Goal: Task Accomplishment & Management: Use online tool/utility

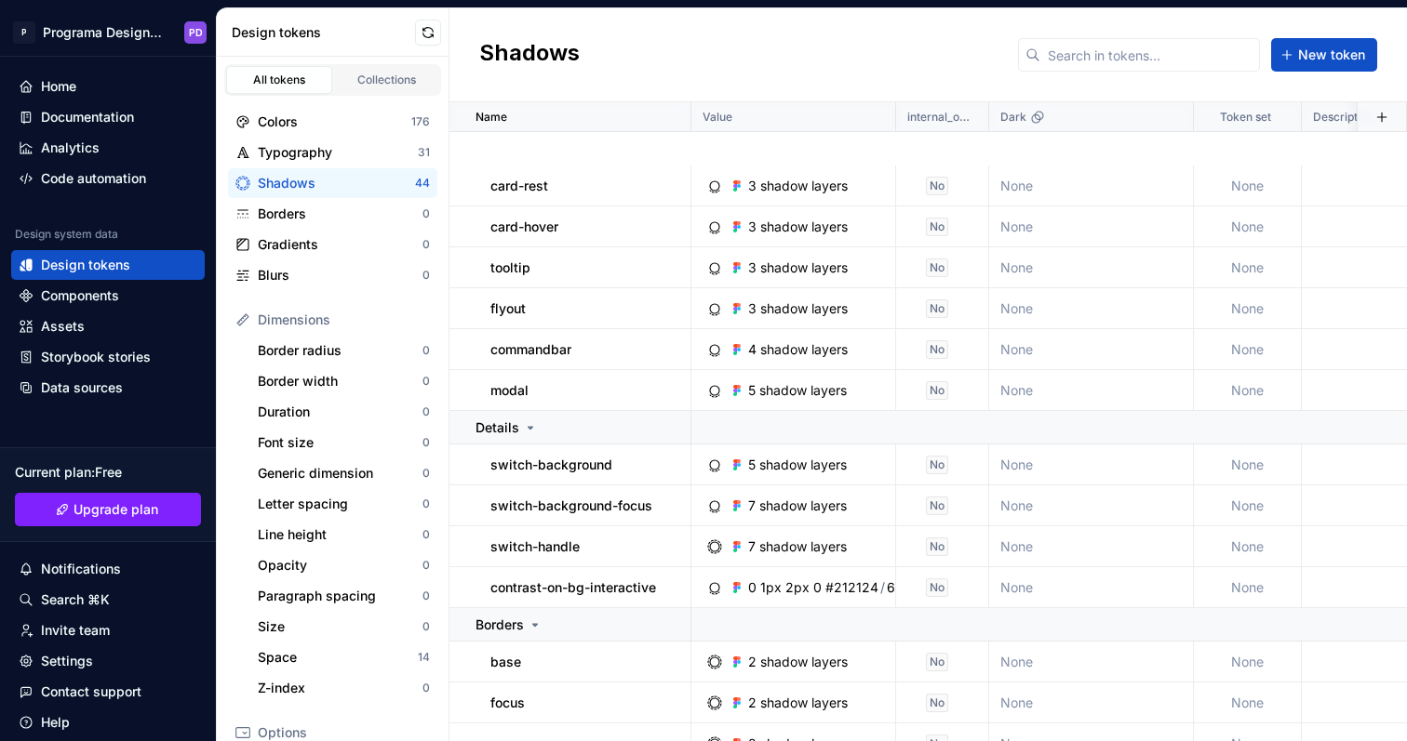
scroll to position [463, 0]
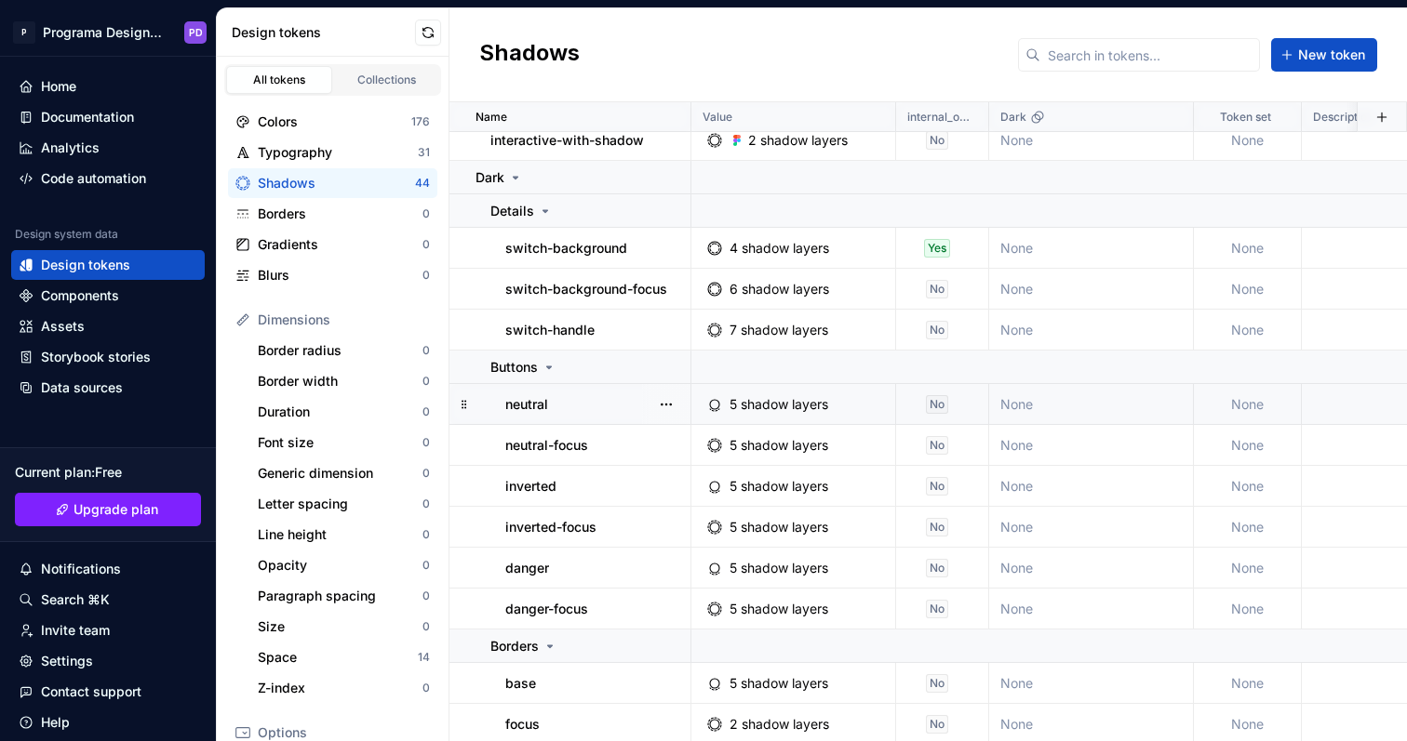
scroll to position [730, 0]
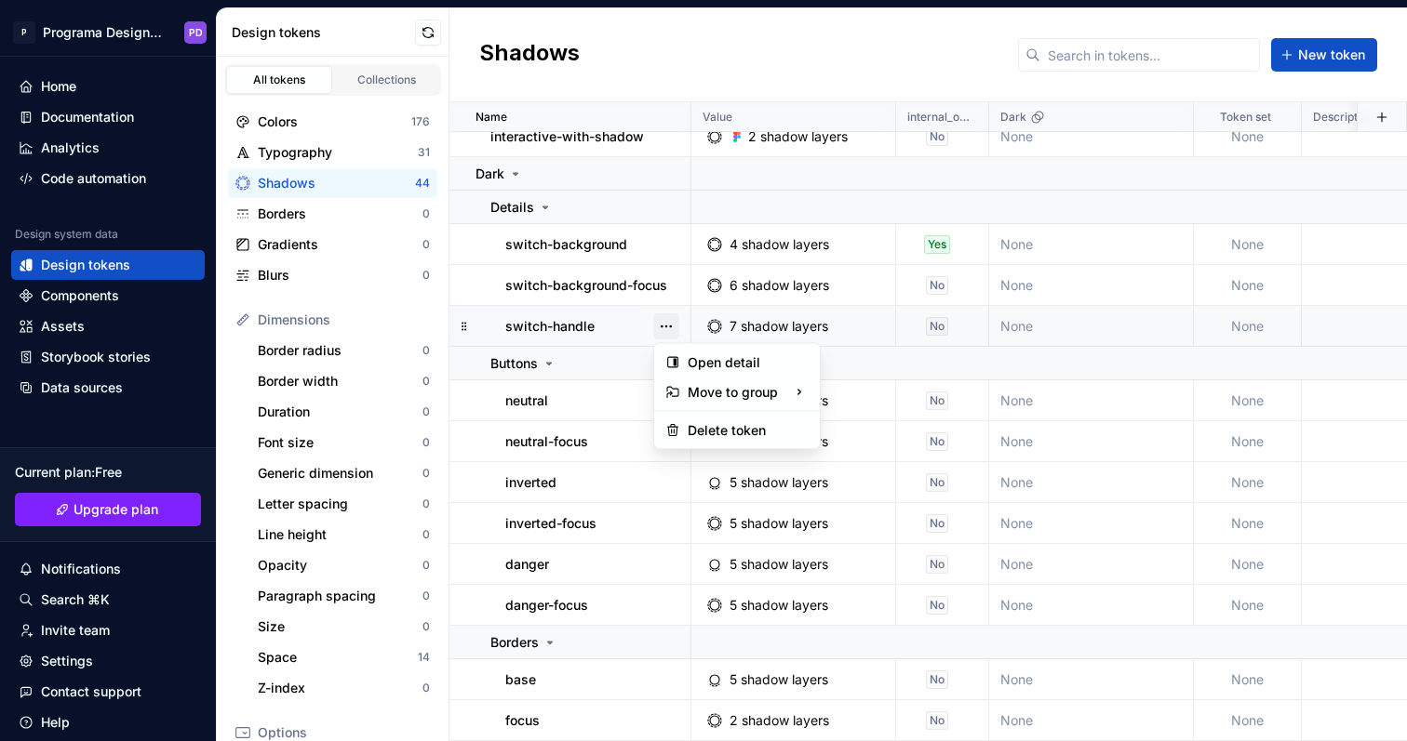
click at [674, 331] on button "button" at bounding box center [666, 327] width 26 height 26
click at [629, 321] on html "P Programa Design System PD Home Documentation Analytics Code automation Design…" at bounding box center [703, 370] width 1407 height 741
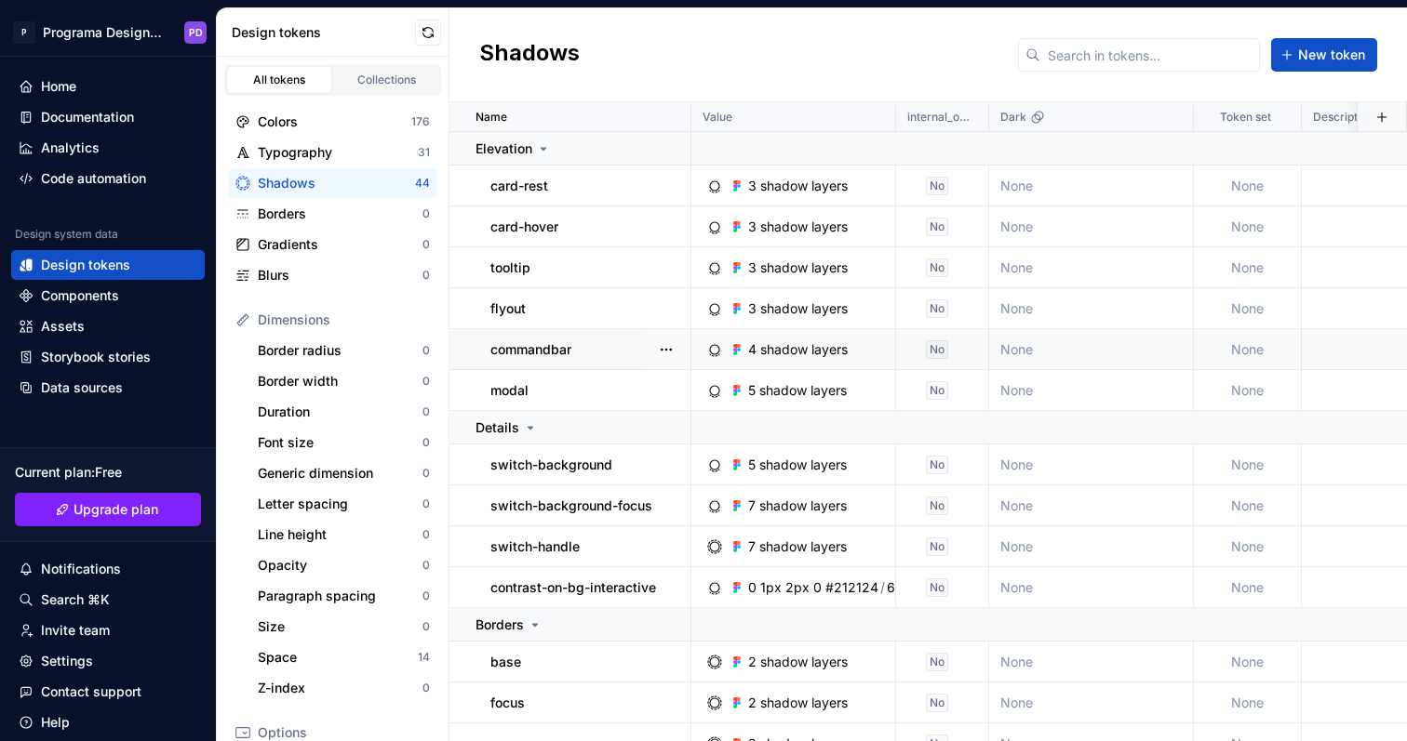
scroll to position [612, 0]
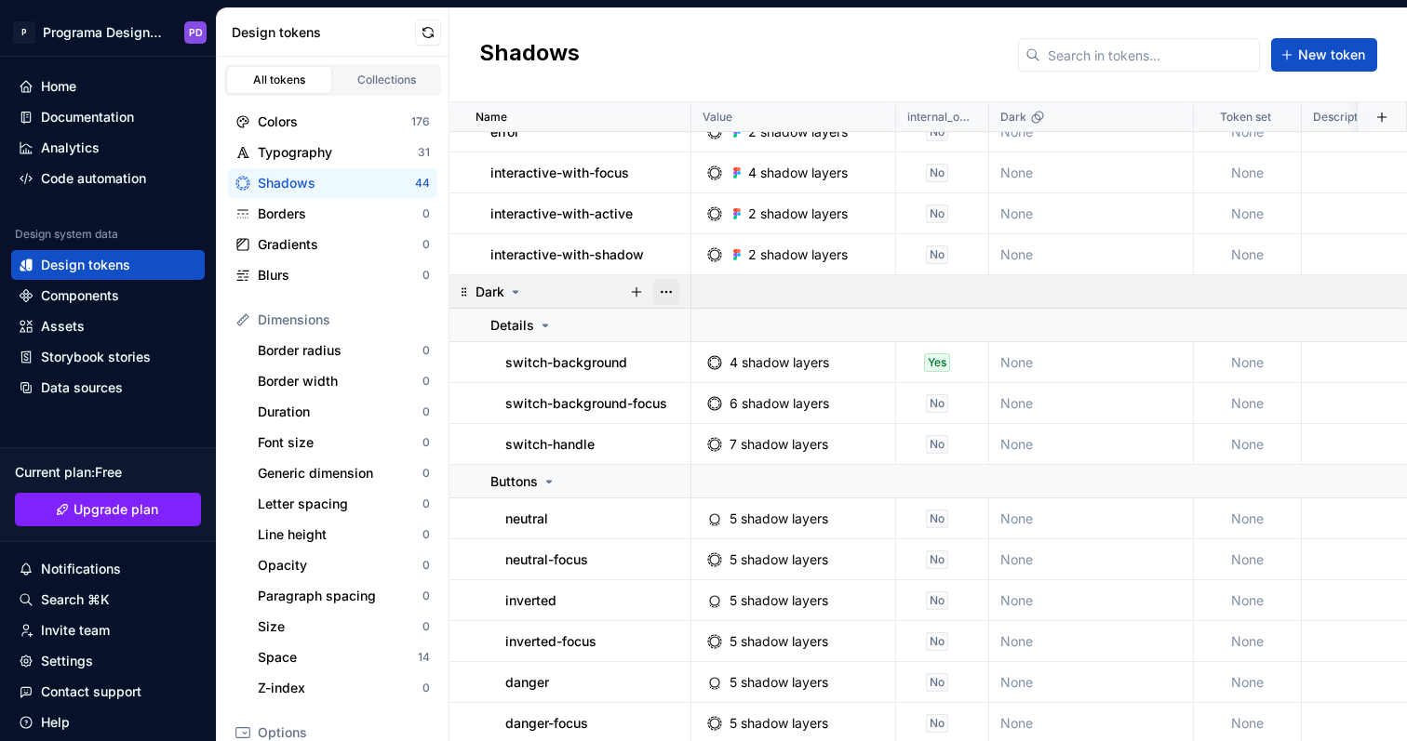
click at [671, 288] on button "button" at bounding box center [666, 292] width 26 height 26
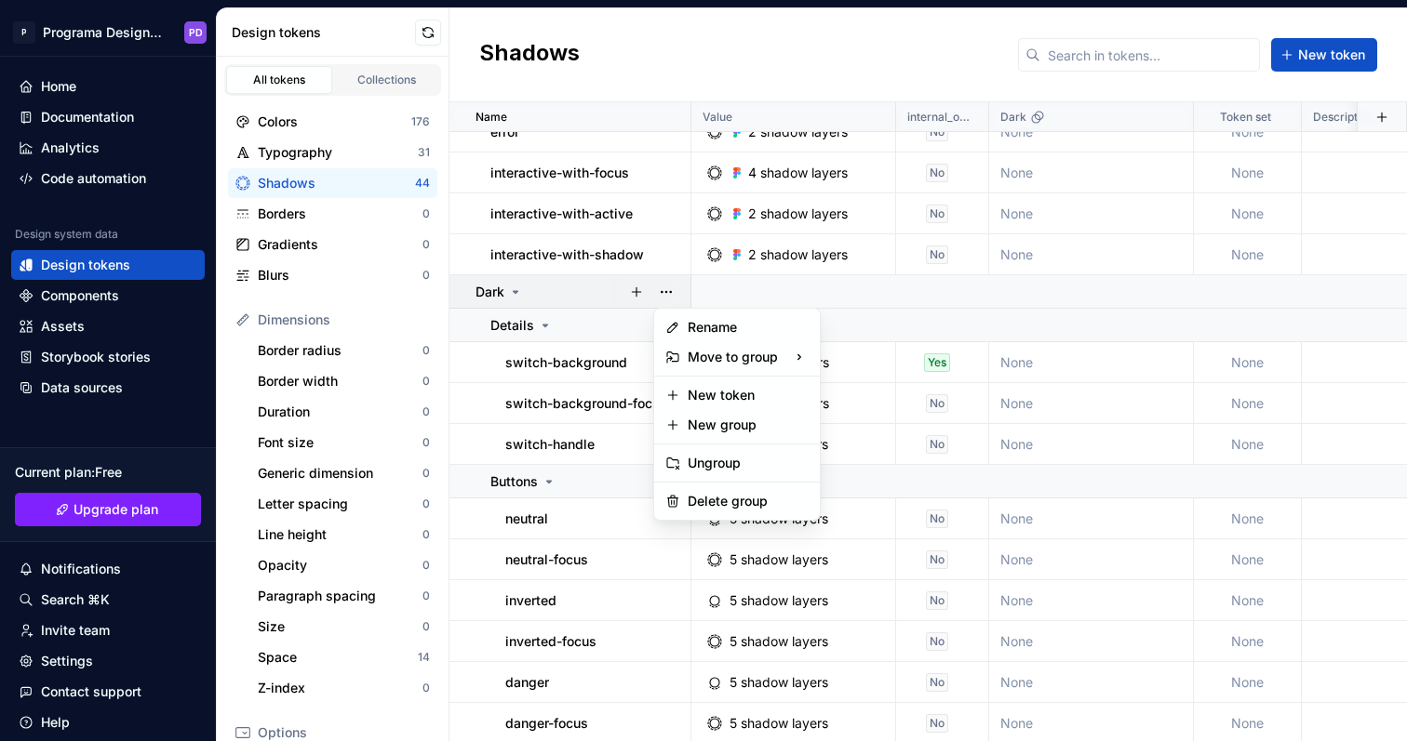
click at [616, 300] on html "P Programa Design System PD Home Documentation Analytics Code automation Design…" at bounding box center [703, 370] width 1407 height 741
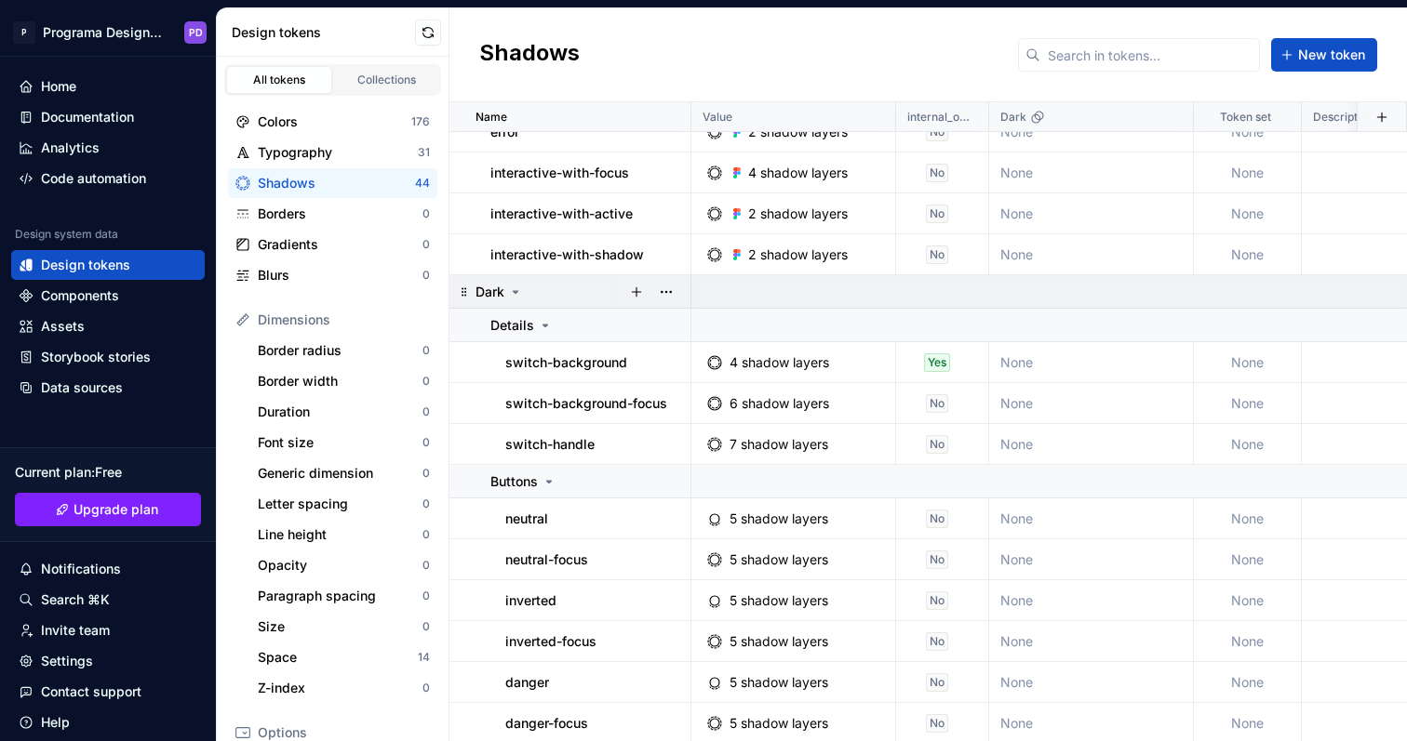
click at [492, 281] on td "Dark" at bounding box center [570, 291] width 242 height 33
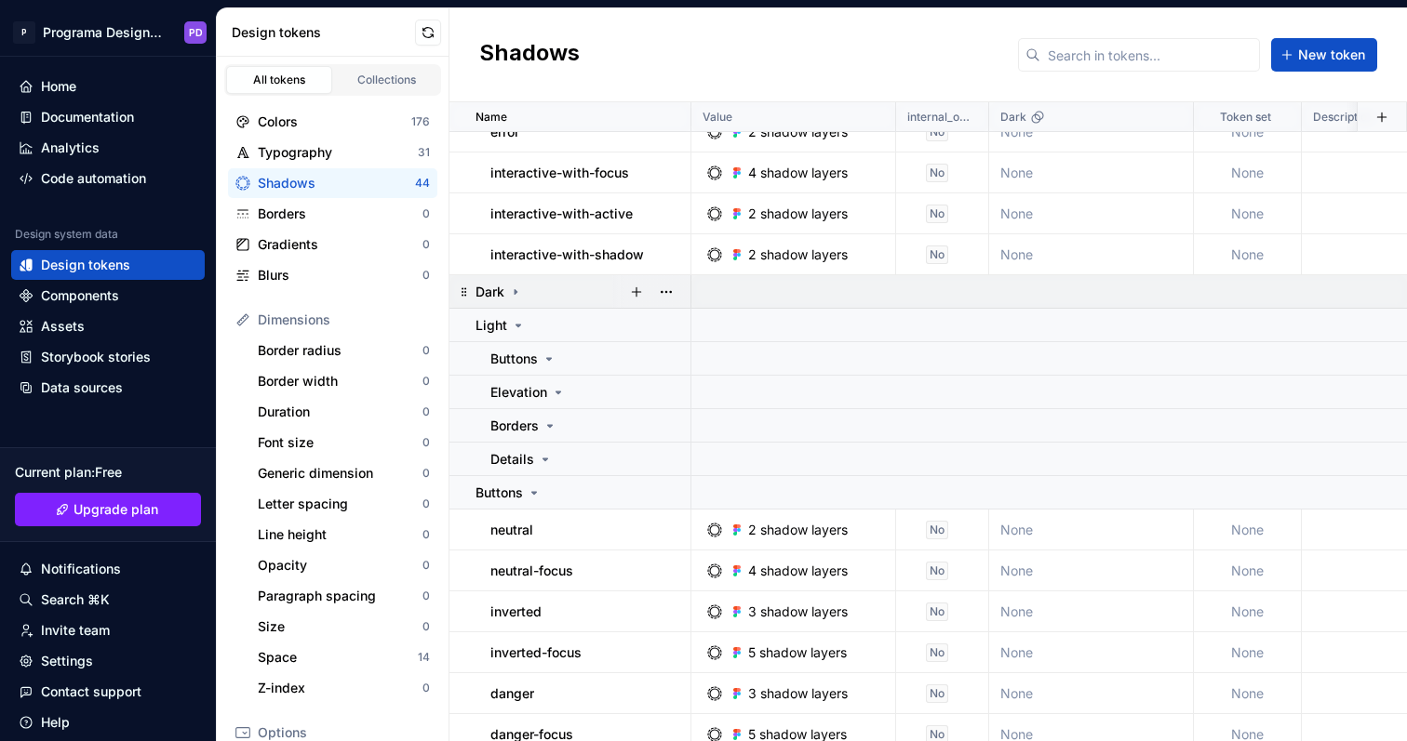
click at [493, 281] on td "Dark" at bounding box center [570, 291] width 242 height 33
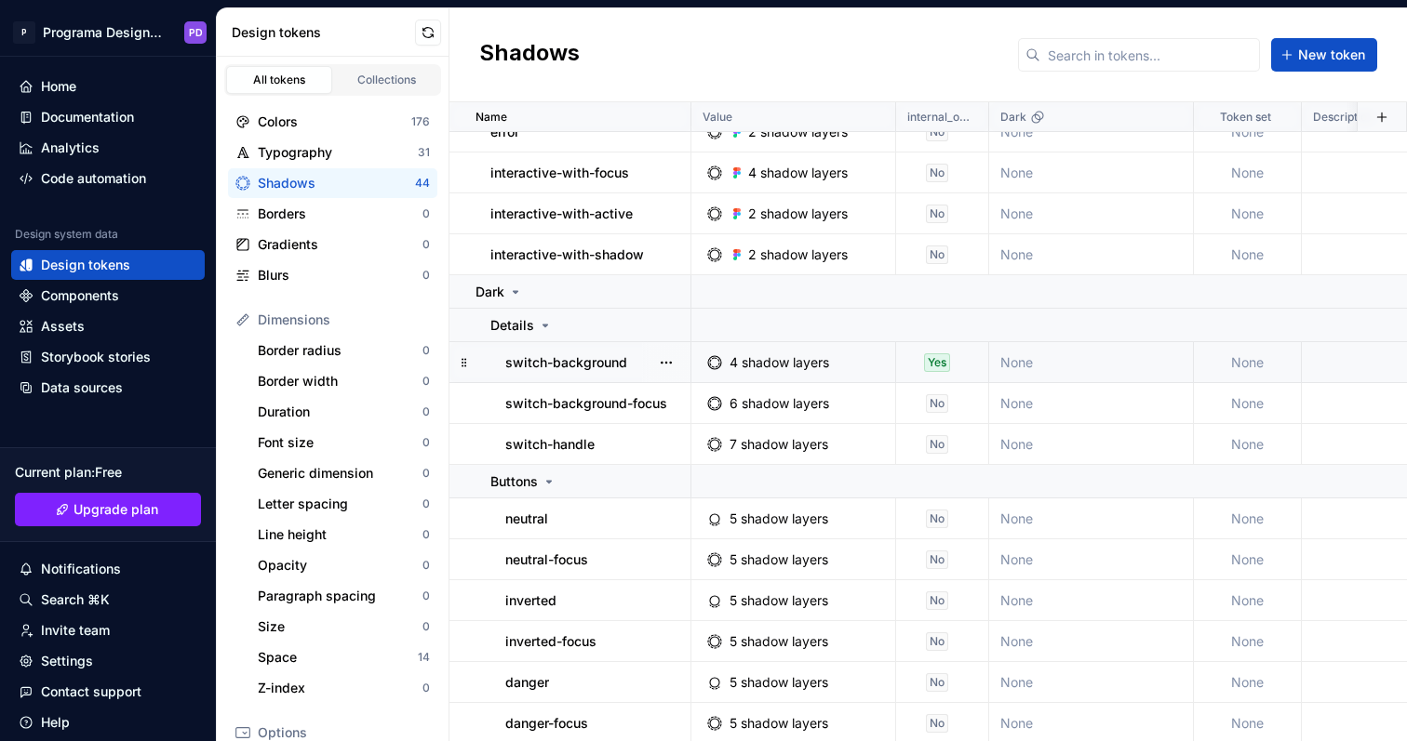
click at [1008, 362] on td "None" at bounding box center [1091, 362] width 205 height 41
click at [1035, 333] on td at bounding box center [1179, 325] width 977 height 33
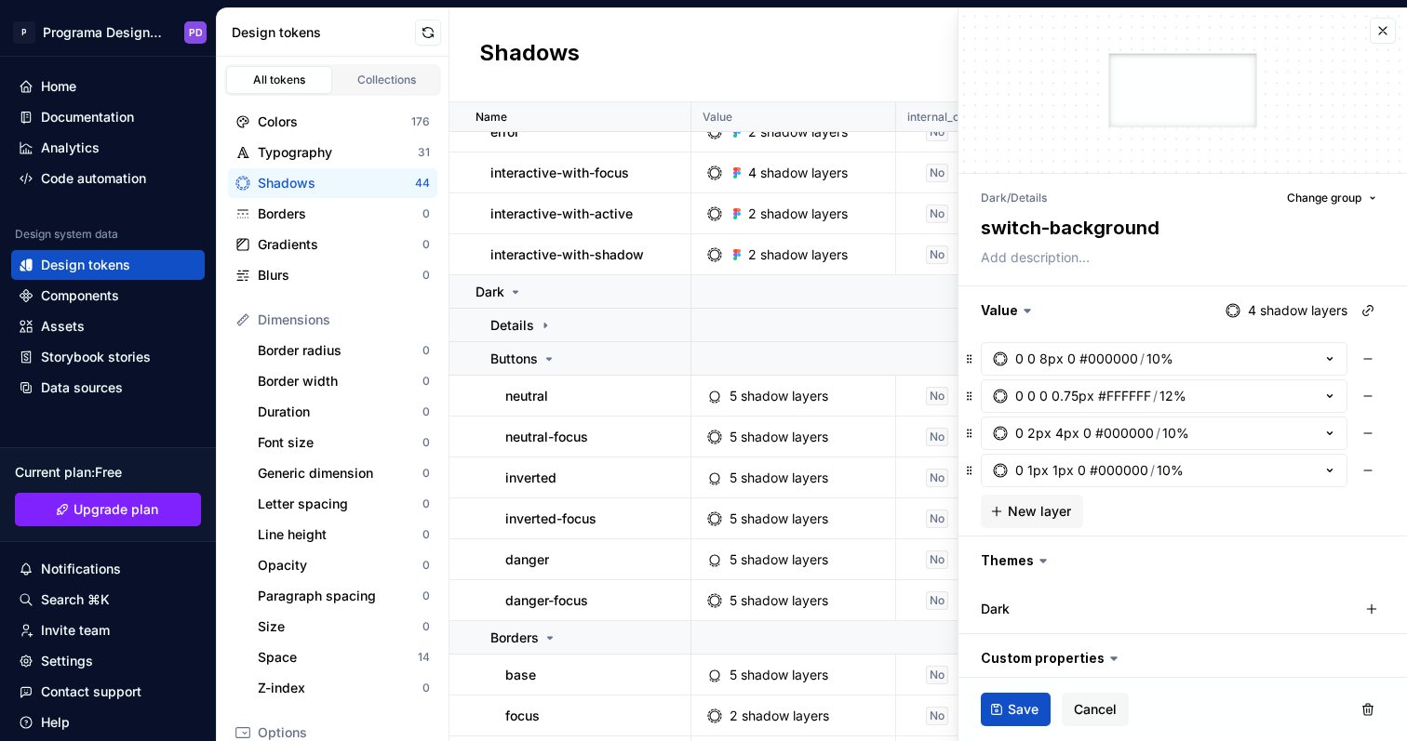
scroll to position [4, 0]
click at [1372, 610] on button "button" at bounding box center [1371, 607] width 26 height 26
click at [1012, 699] on button "Save" at bounding box center [1016, 709] width 70 height 33
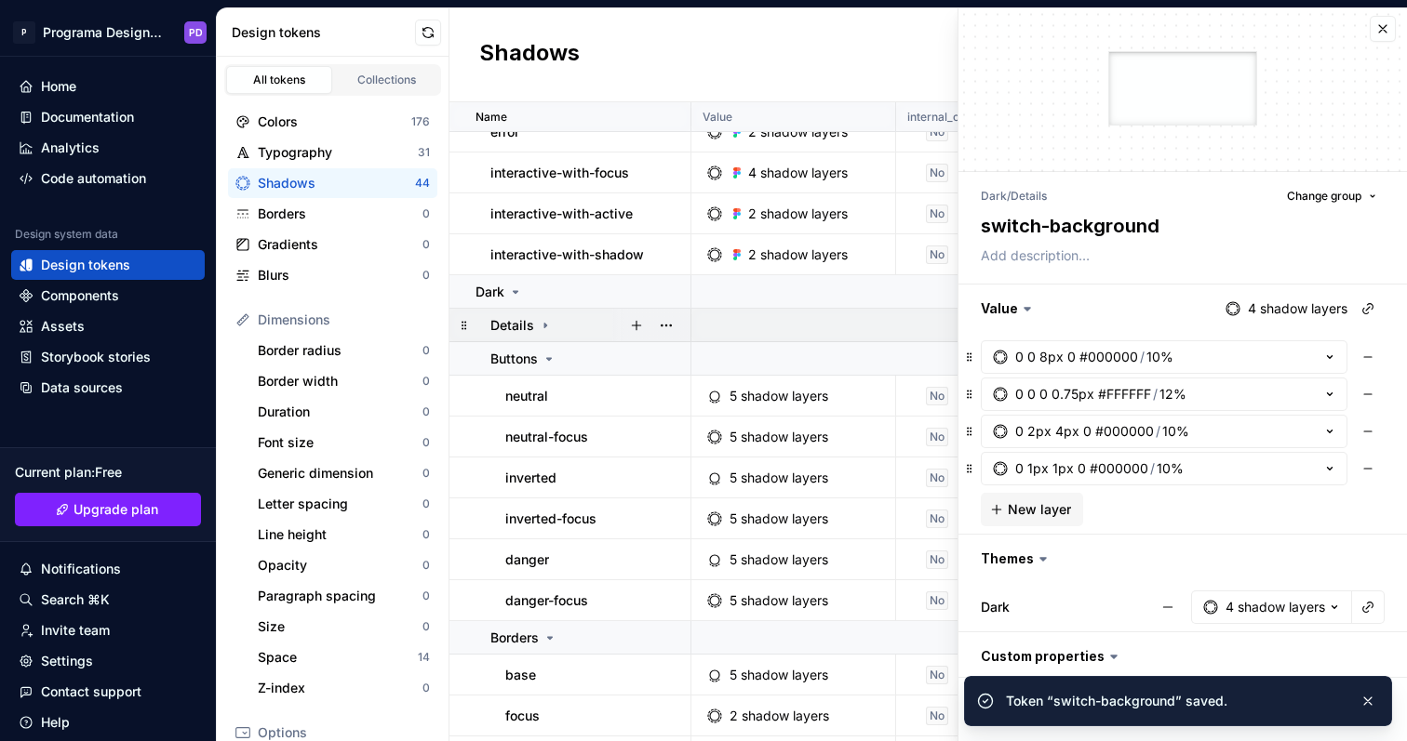
click at [550, 326] on icon at bounding box center [545, 325] width 15 height 15
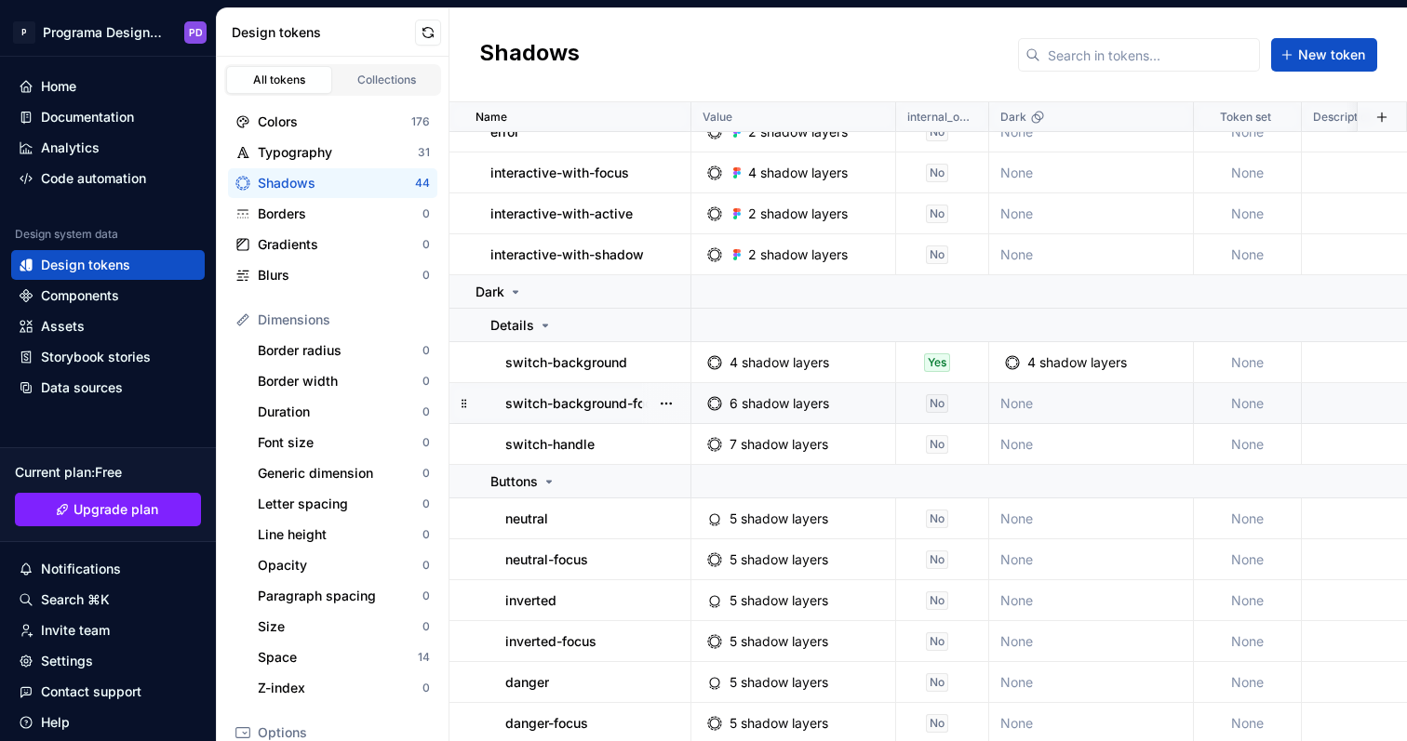
click at [1038, 398] on td "None" at bounding box center [1091, 403] width 205 height 41
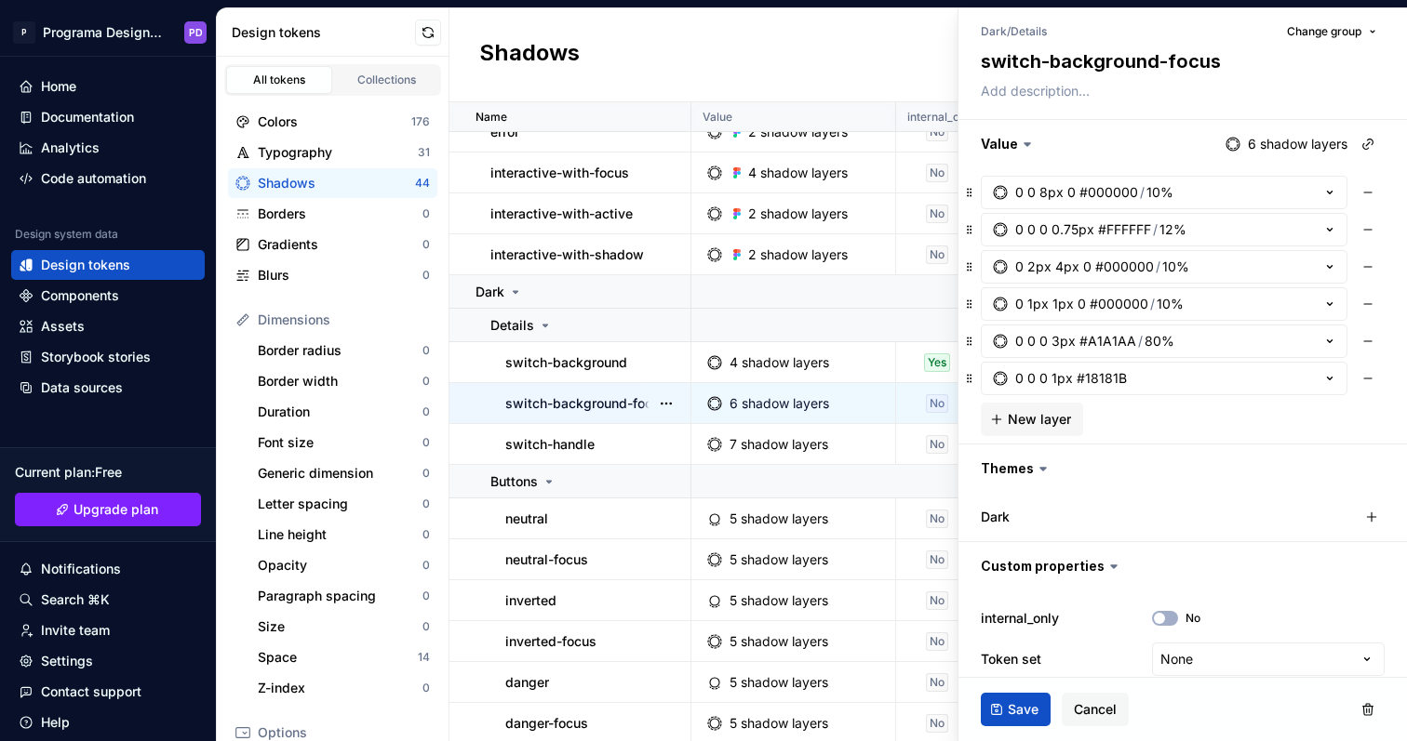
scroll to position [191, 0]
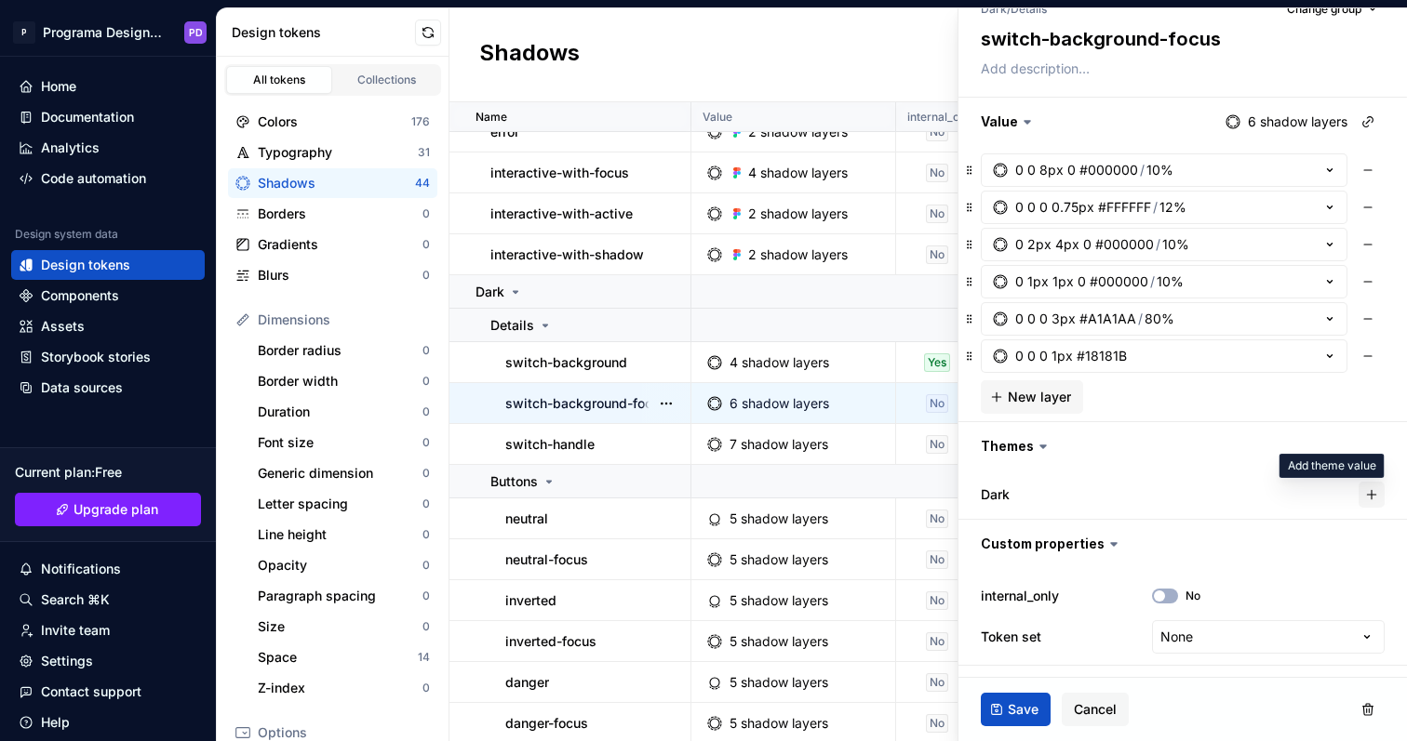
click at [1373, 499] on button "button" at bounding box center [1371, 495] width 26 height 26
click at [1016, 712] on span "Save" at bounding box center [1023, 710] width 31 height 19
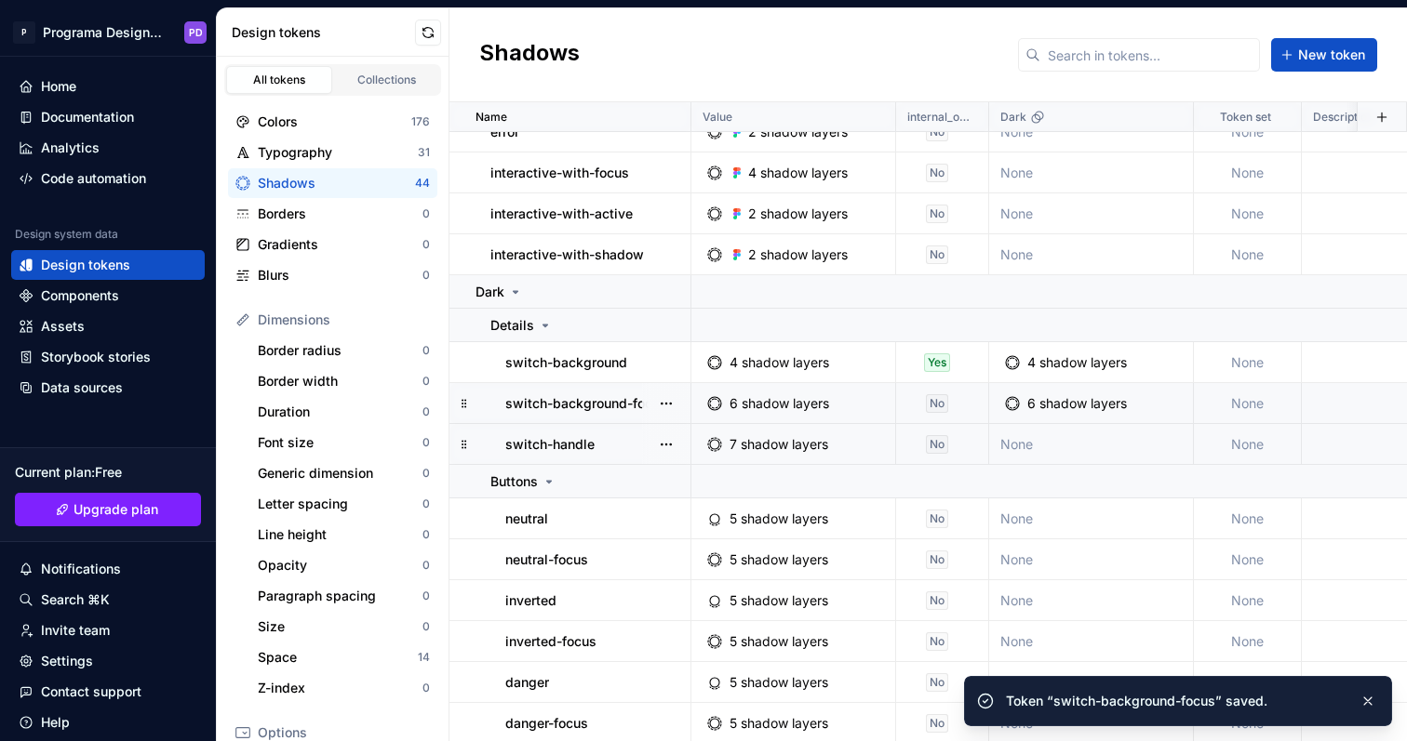
click at [1107, 449] on td "None" at bounding box center [1091, 444] width 205 height 41
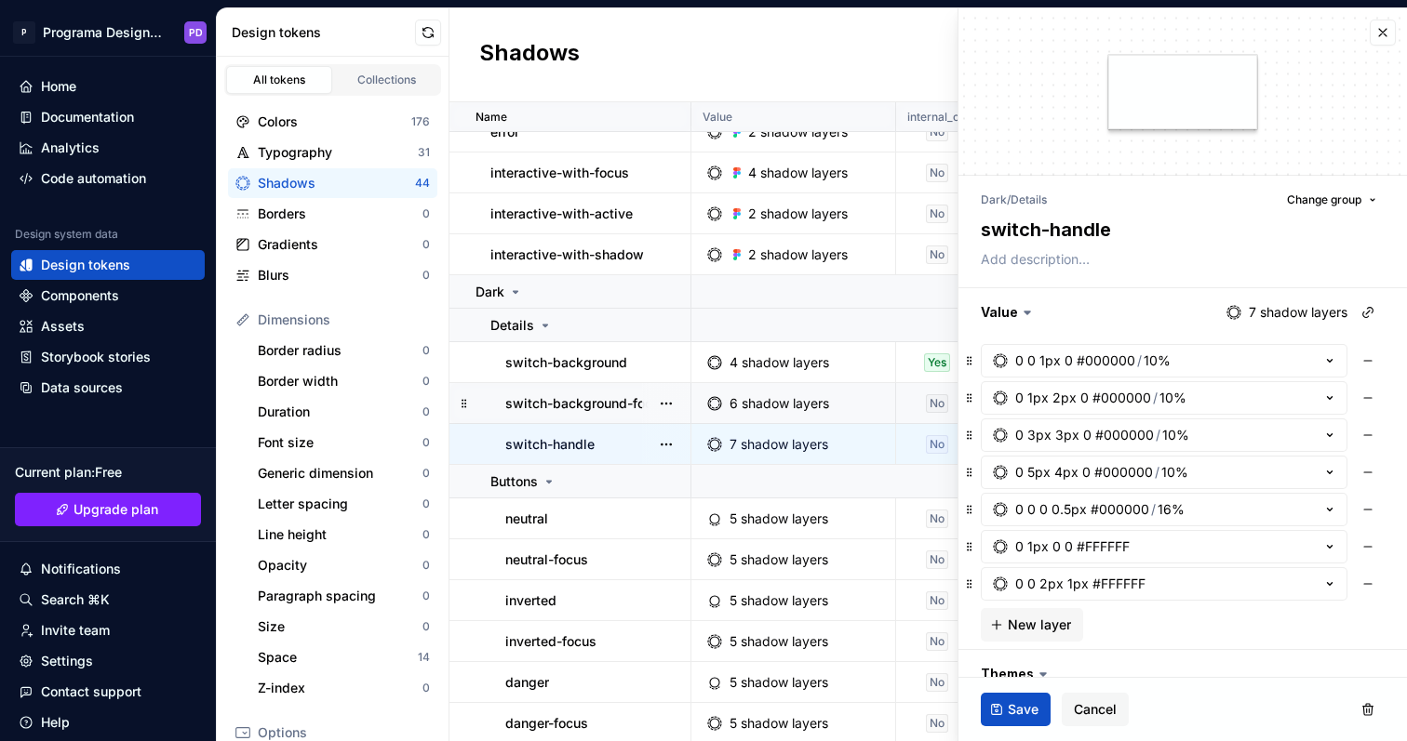
scroll to position [228, 0]
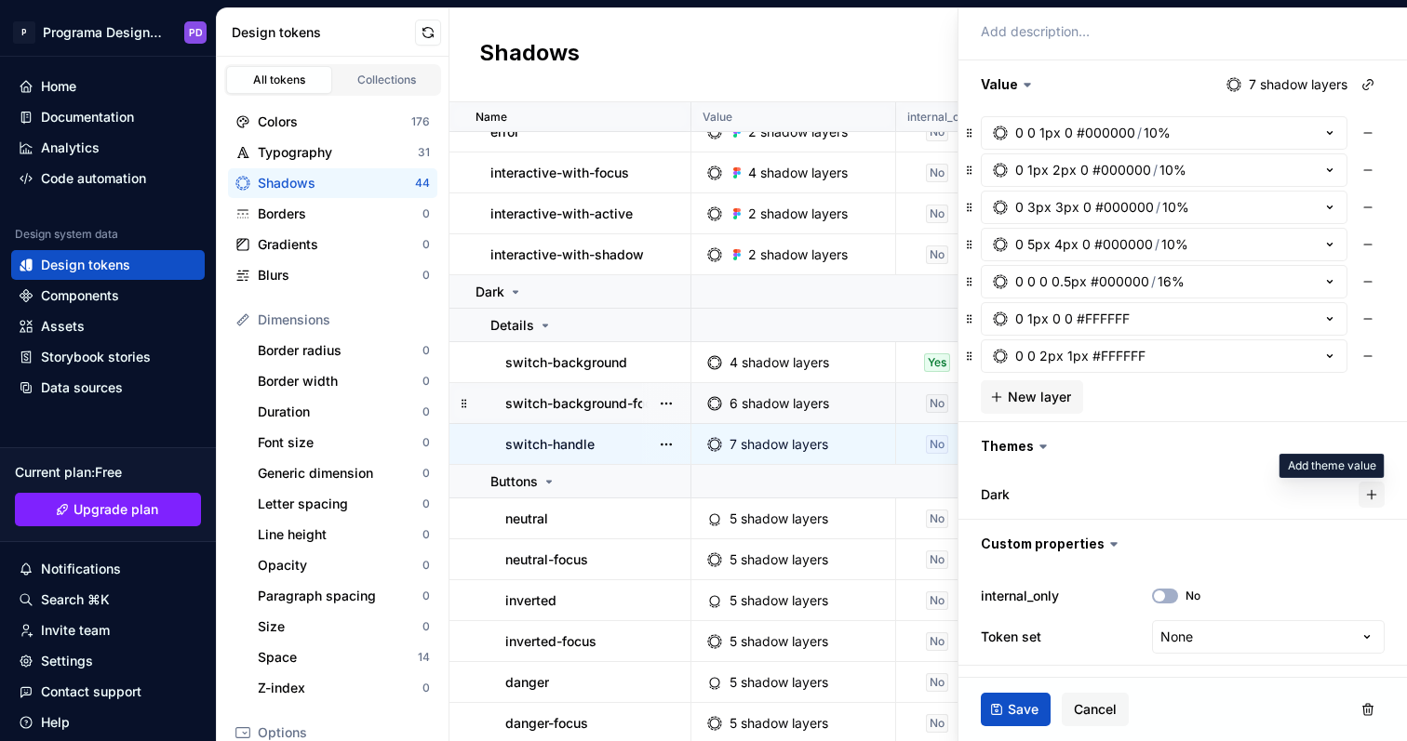
click at [1362, 494] on button "button" at bounding box center [1371, 495] width 26 height 26
click at [1015, 704] on span "Save" at bounding box center [1023, 710] width 31 height 19
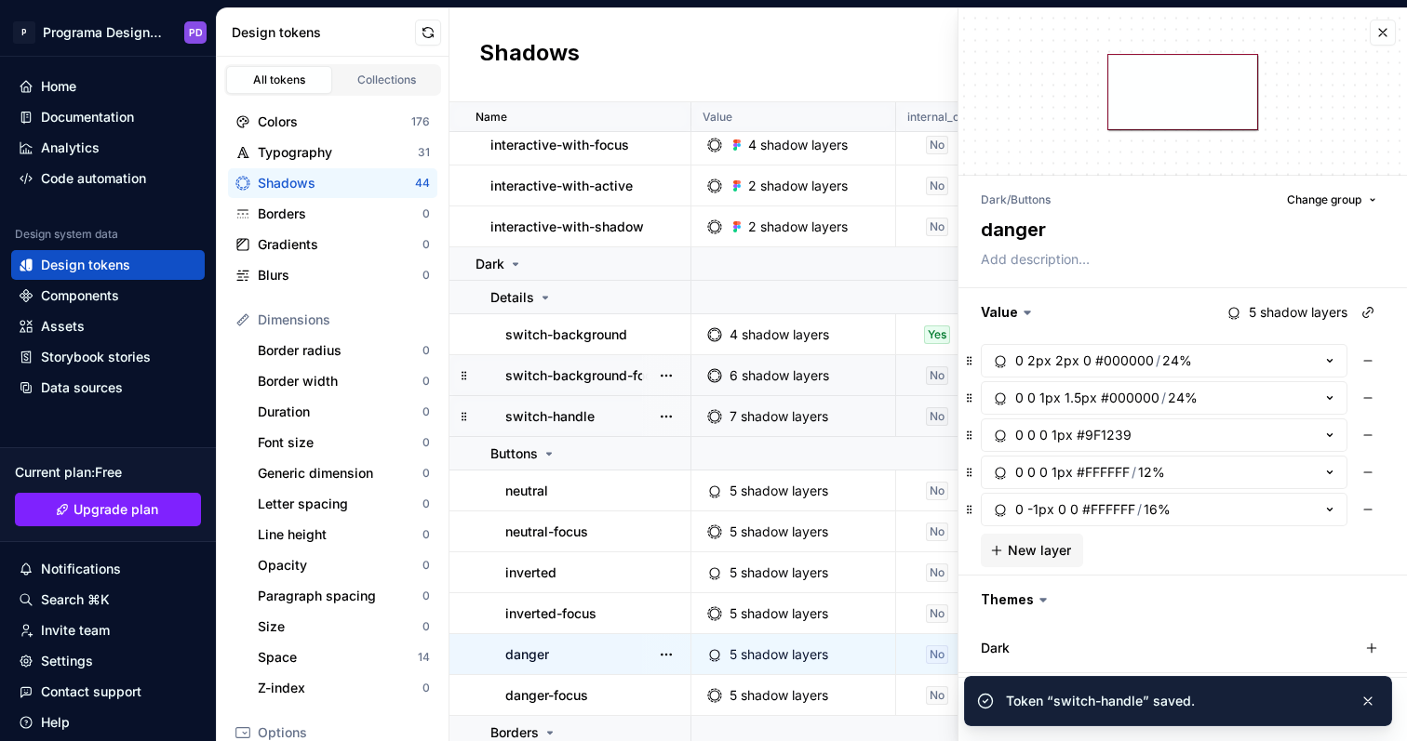
click at [1398, 34] on div at bounding box center [1182, 91] width 448 height 167
click at [1377, 35] on button "button" at bounding box center [1382, 33] width 26 height 26
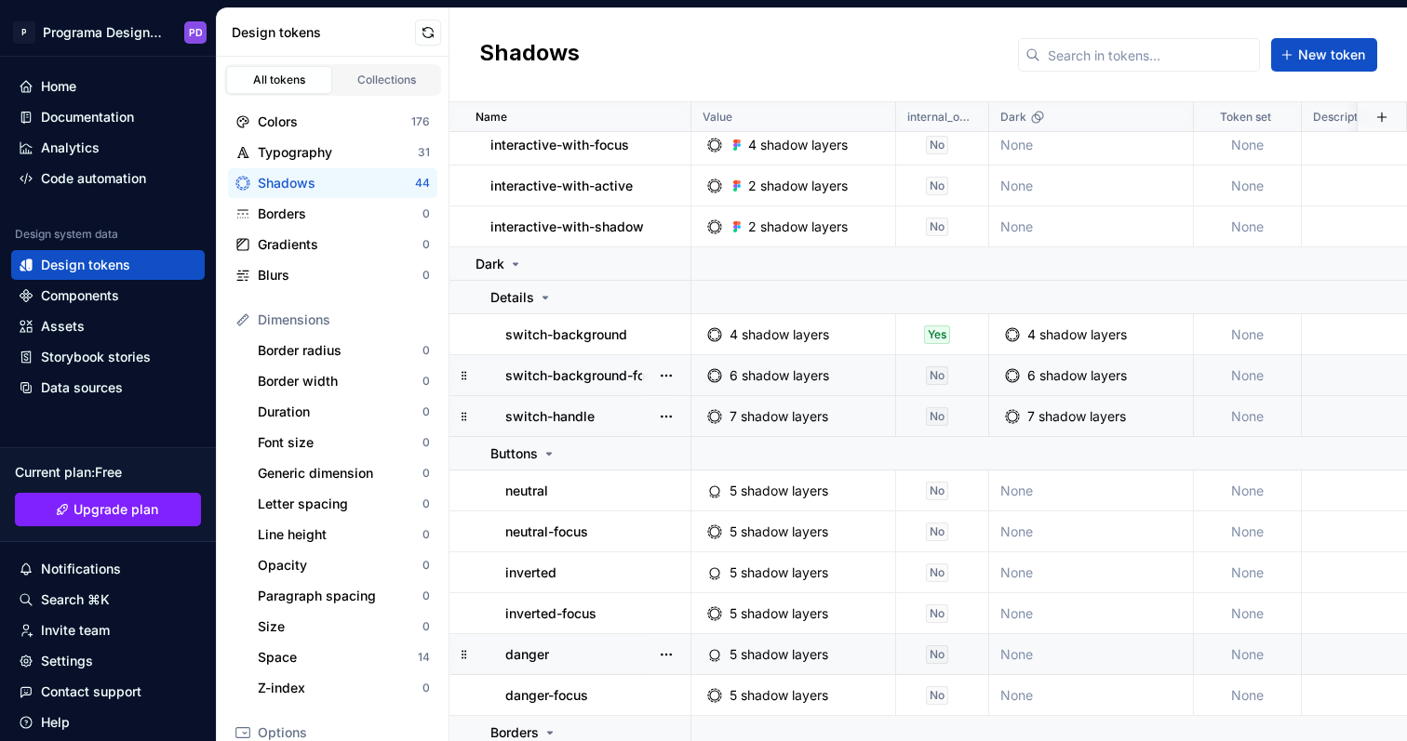
click at [577, 655] on div "danger" at bounding box center [597, 655] width 184 height 19
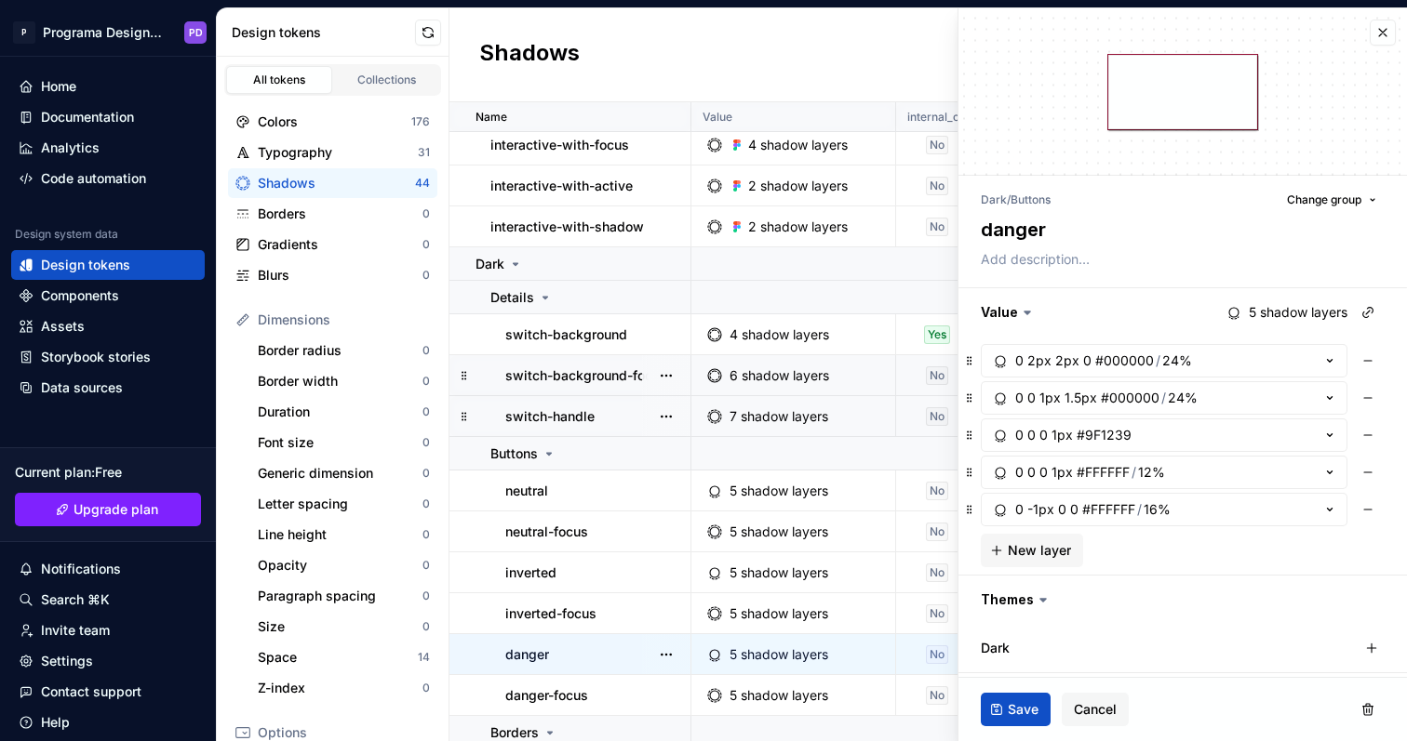
click at [1390, 648] on div "Dark" at bounding box center [1182, 648] width 448 height 48
click at [1375, 646] on button "button" at bounding box center [1371, 648] width 26 height 26
click at [1019, 699] on button "Save" at bounding box center [1016, 709] width 70 height 33
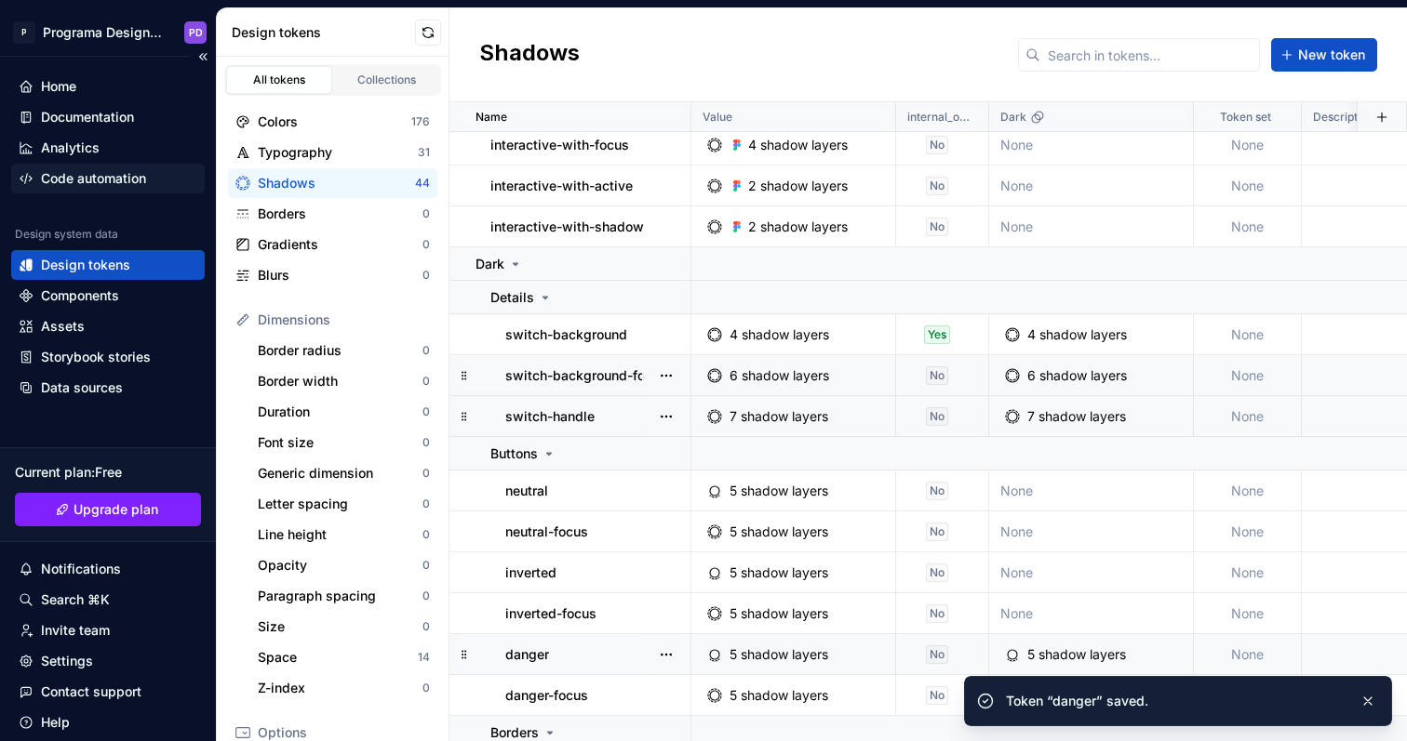
click at [87, 170] on div "Code automation" at bounding box center [93, 178] width 105 height 19
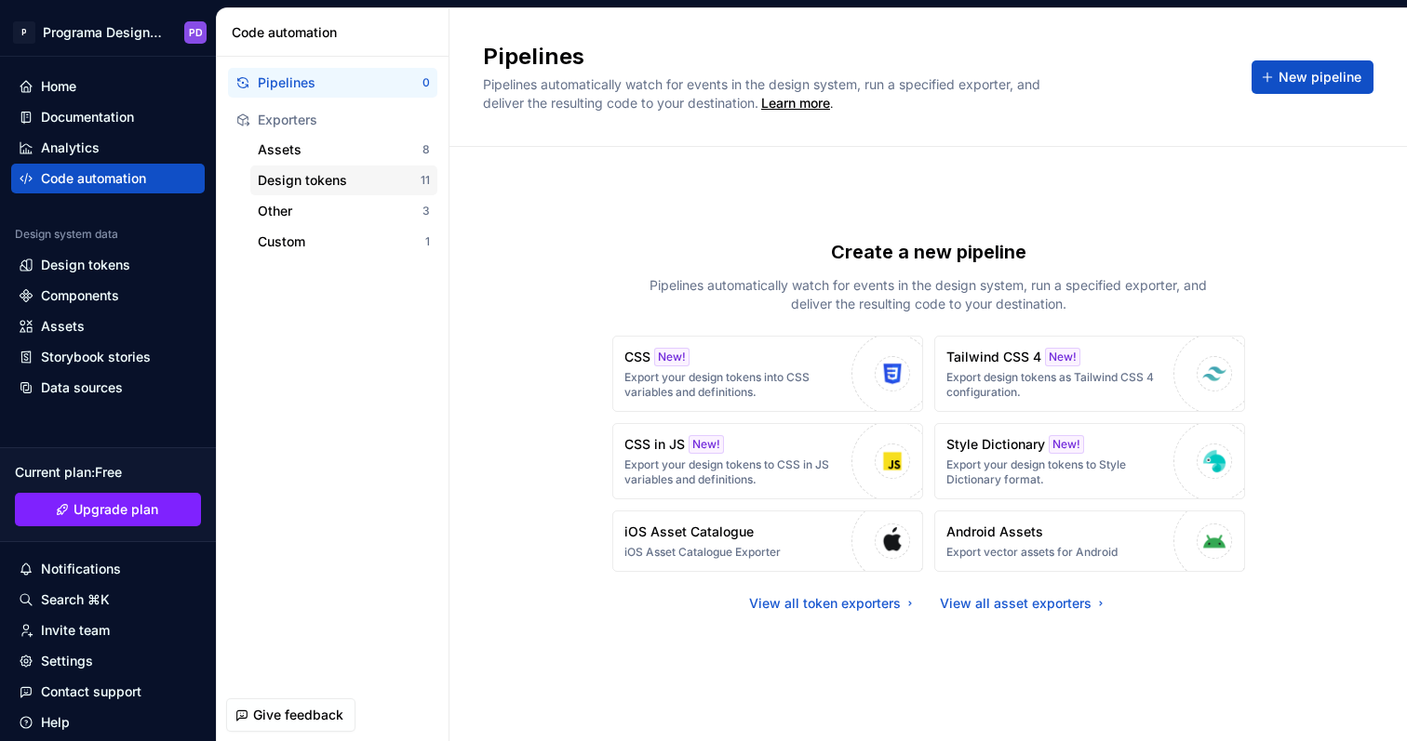
click at [302, 179] on div "Design tokens" at bounding box center [339, 180] width 163 height 19
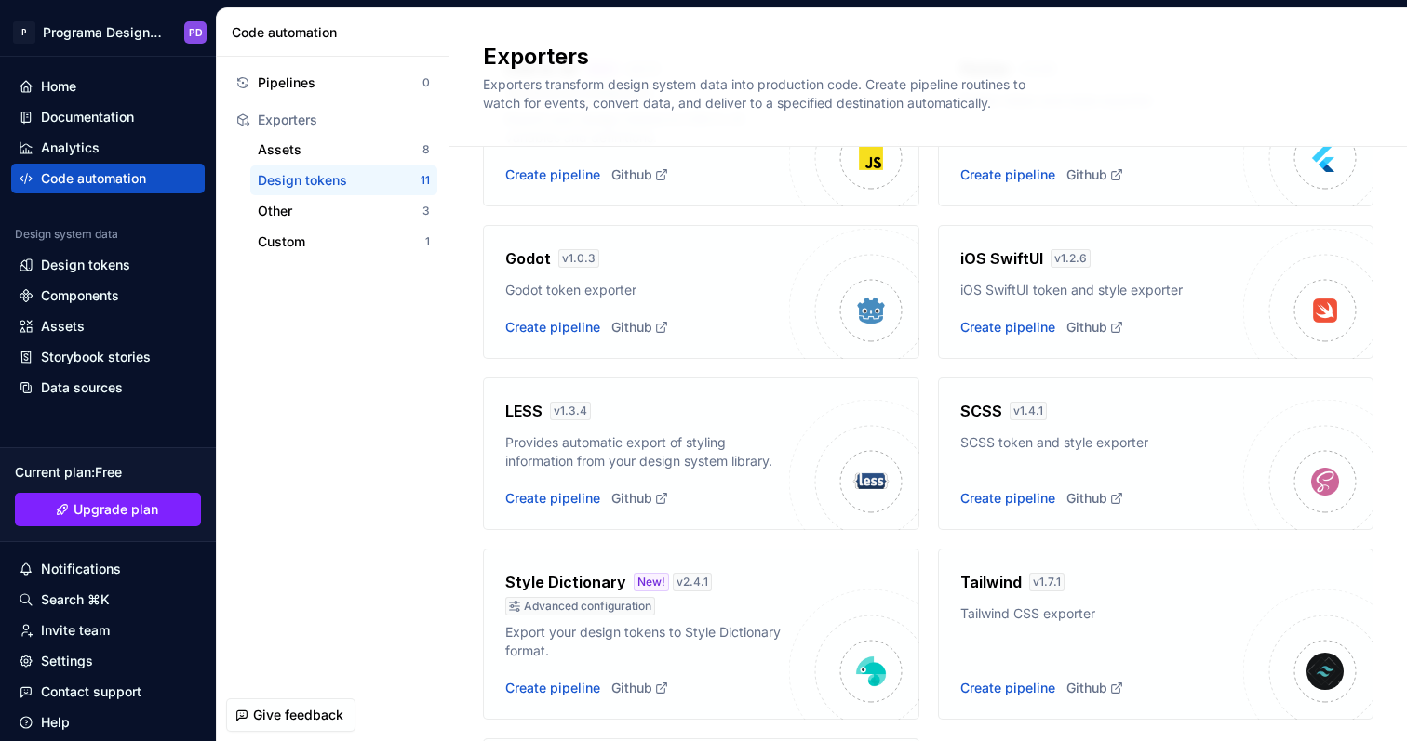
scroll to position [432, 0]
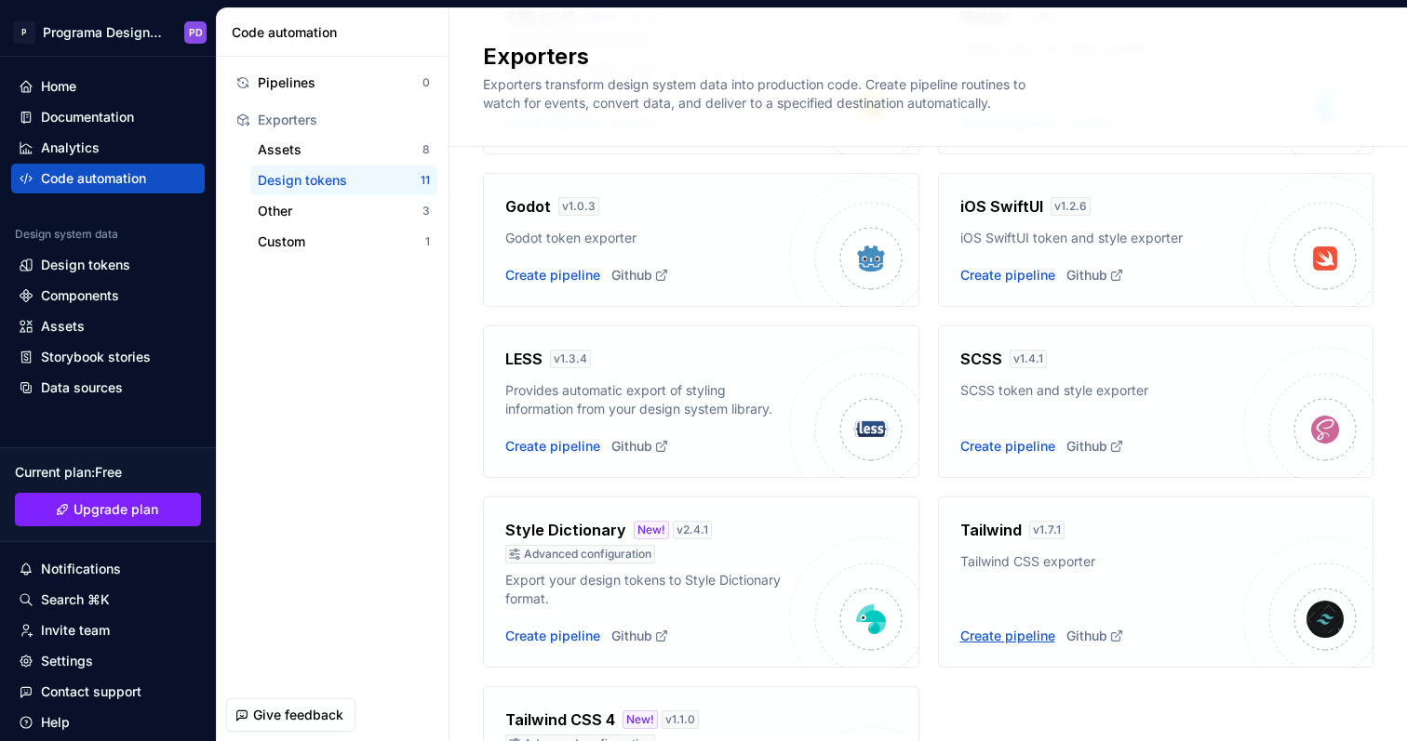
click at [1024, 646] on div "Tailwind v 1.7.1 Tailwind CSS exporter Create pipeline Github" at bounding box center [1156, 582] width 436 height 171
click at [1023, 637] on div "Create pipeline" at bounding box center [1007, 636] width 95 height 19
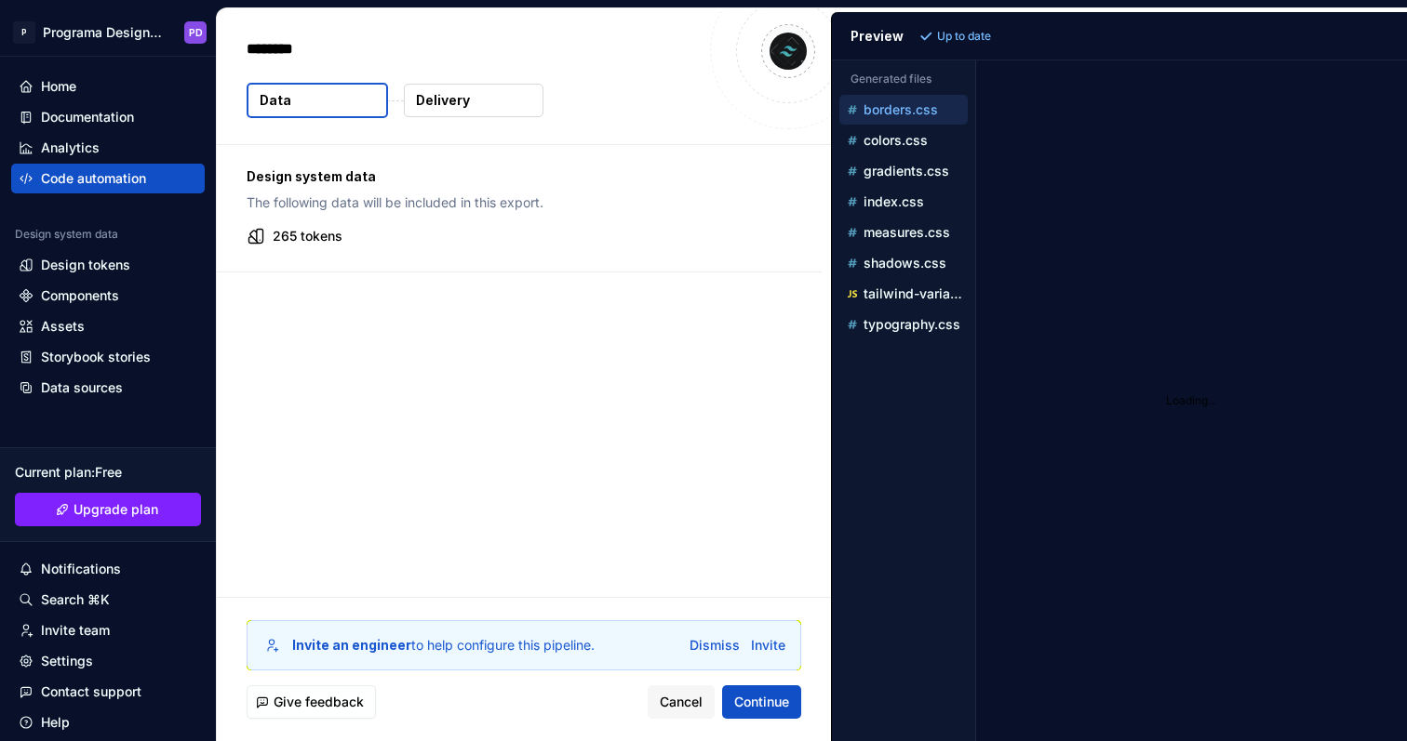
type textarea "*"
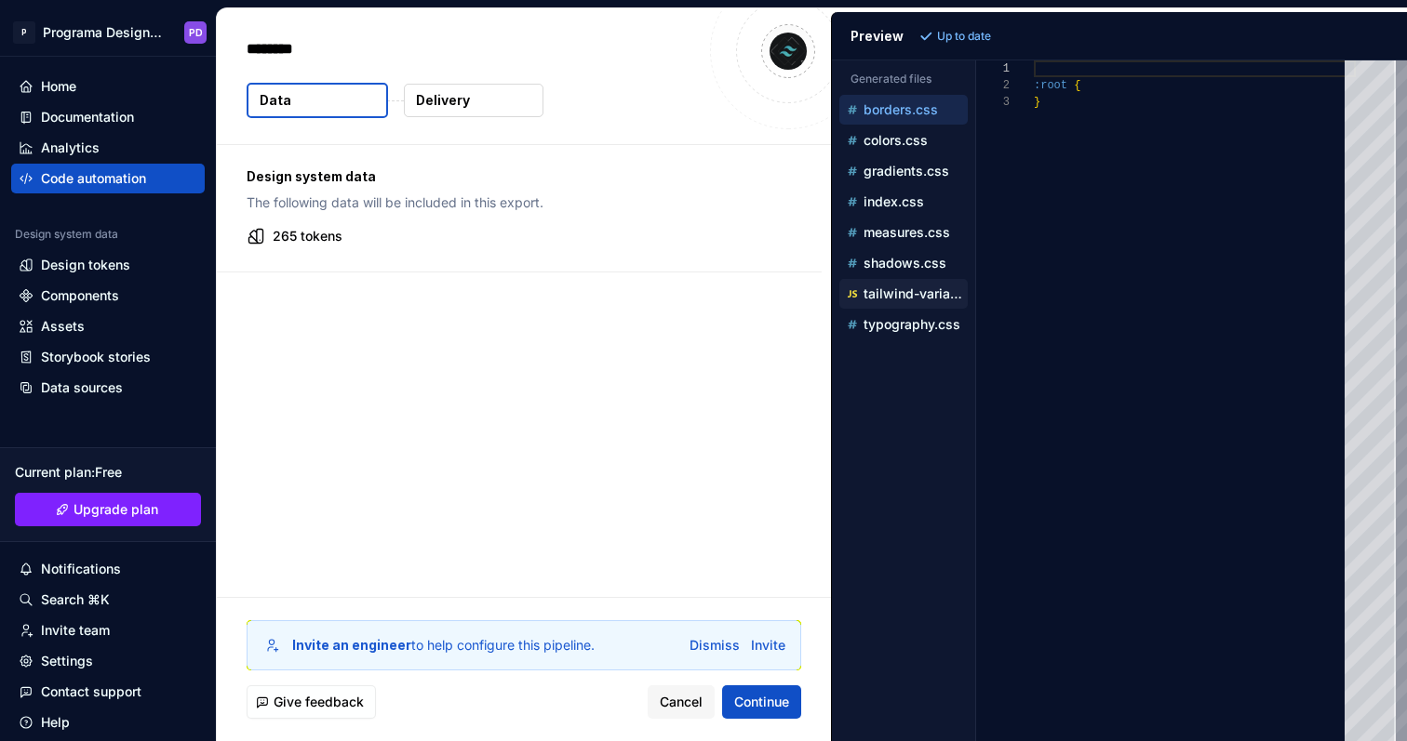
click at [921, 287] on p "tailwind-variables.js" at bounding box center [915, 294] width 104 height 15
type textarea "**********"
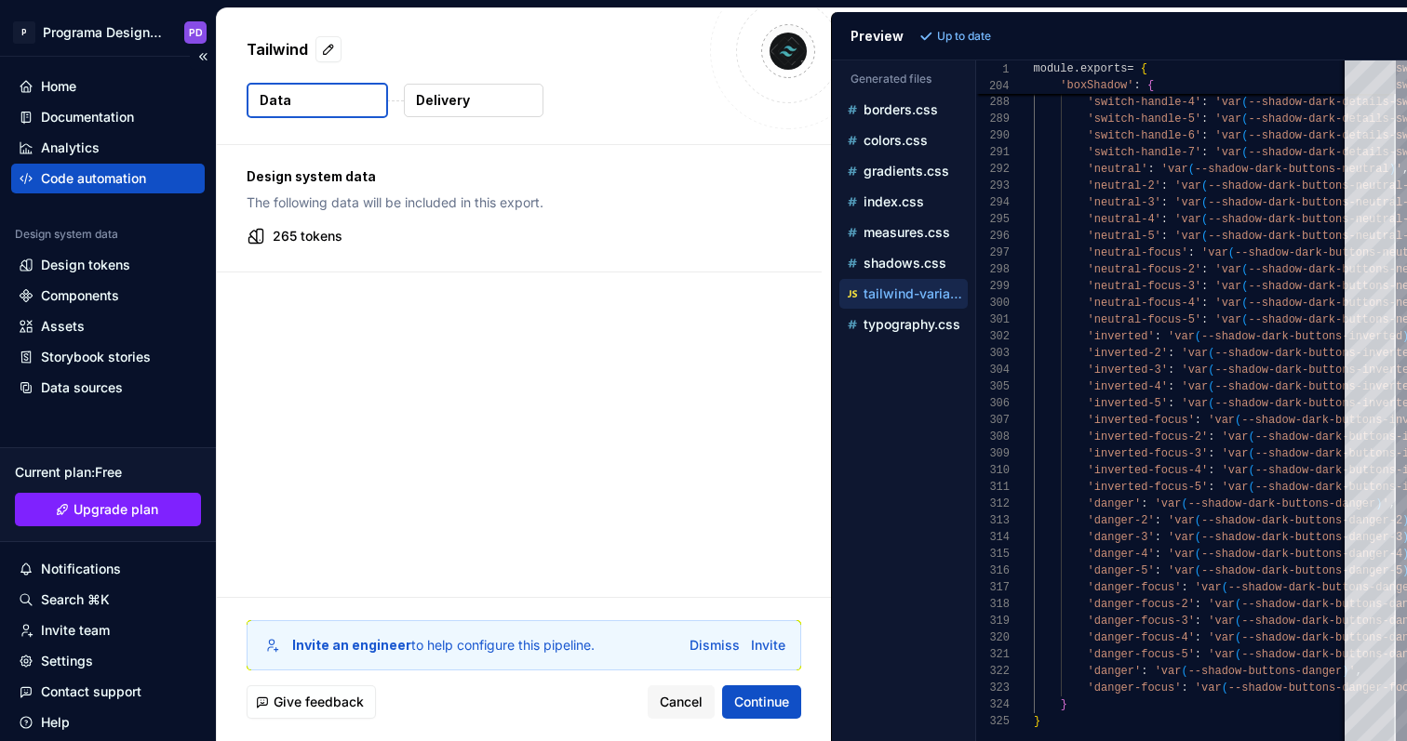
click at [100, 247] on div "Design system data" at bounding box center [108, 238] width 194 height 22
click at [102, 256] on div "Design tokens" at bounding box center [85, 265] width 89 height 19
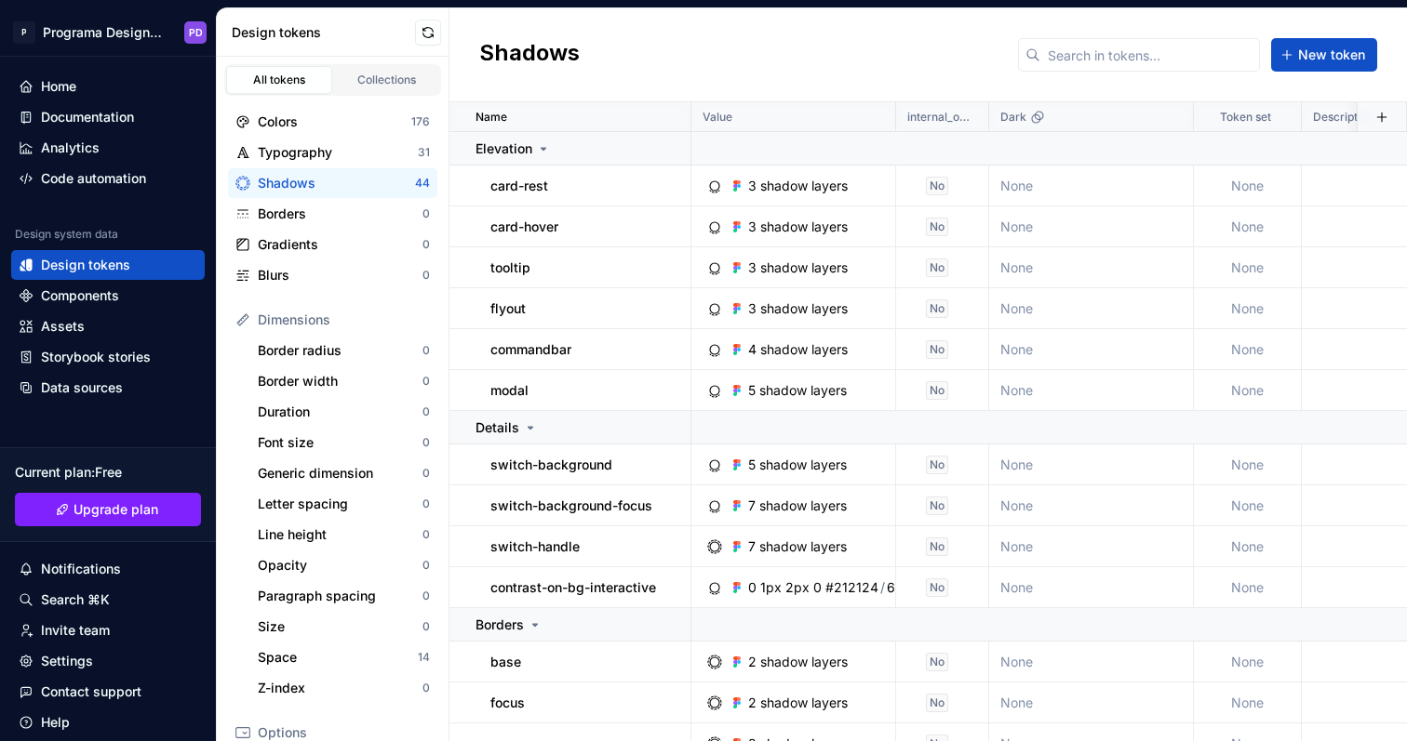
click at [381, 179] on div "Shadows" at bounding box center [336, 183] width 157 height 19
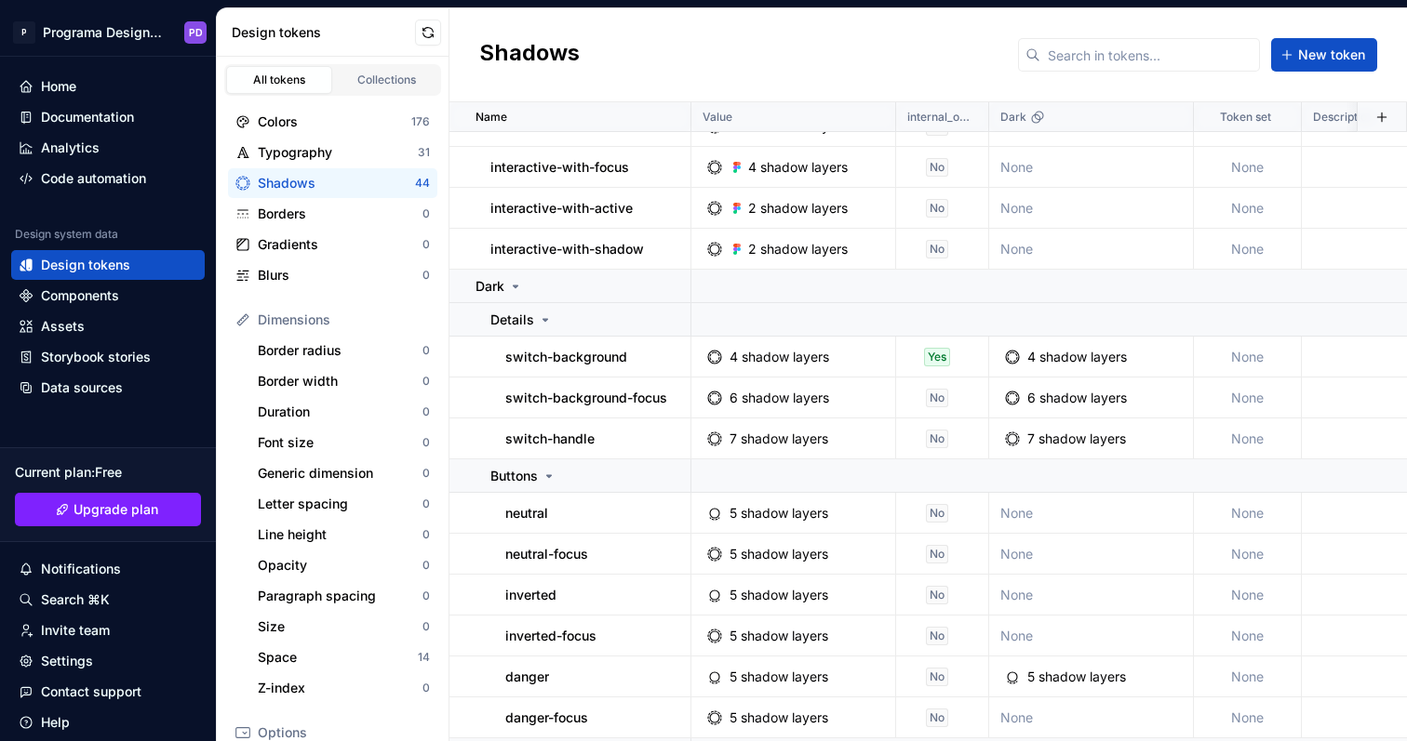
scroll to position [621, 0]
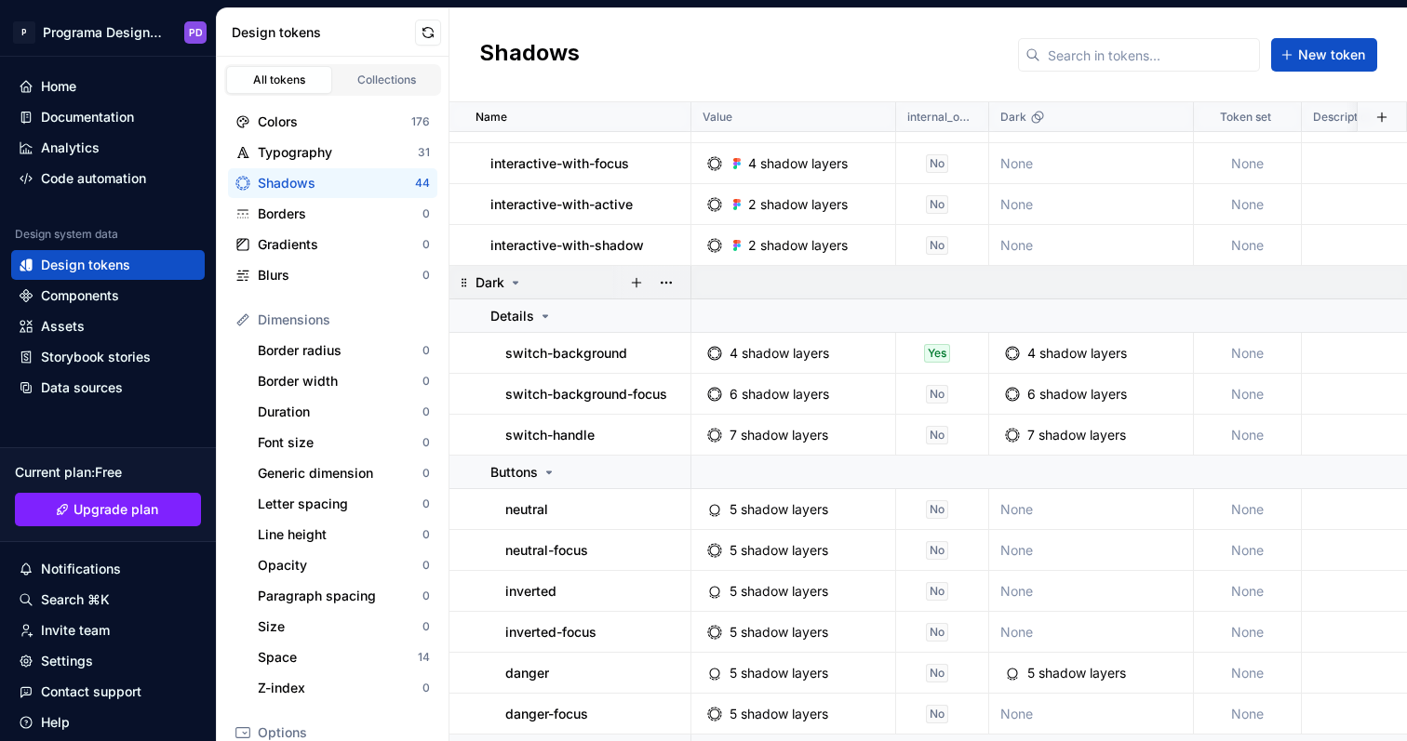
click at [517, 285] on icon at bounding box center [515, 282] width 15 height 15
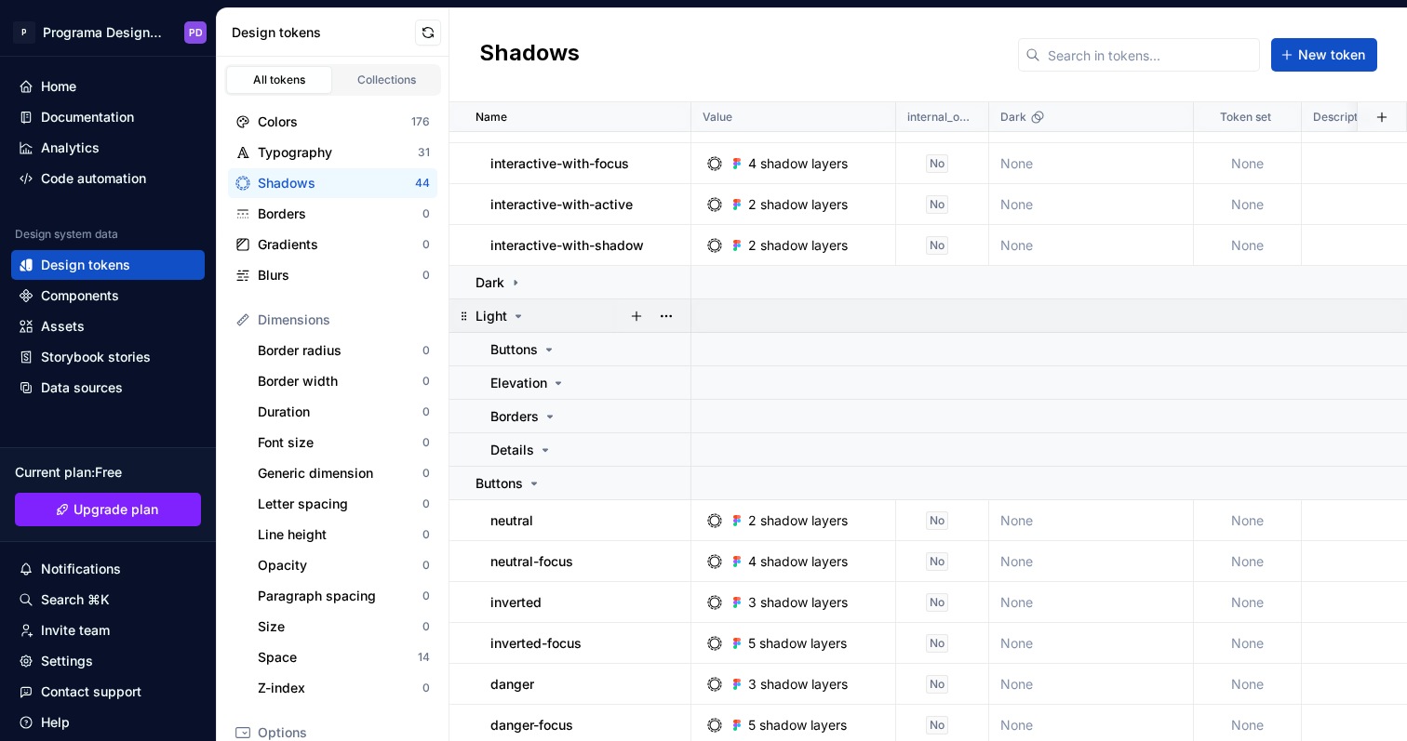
click at [511, 318] on icon at bounding box center [518, 316] width 15 height 15
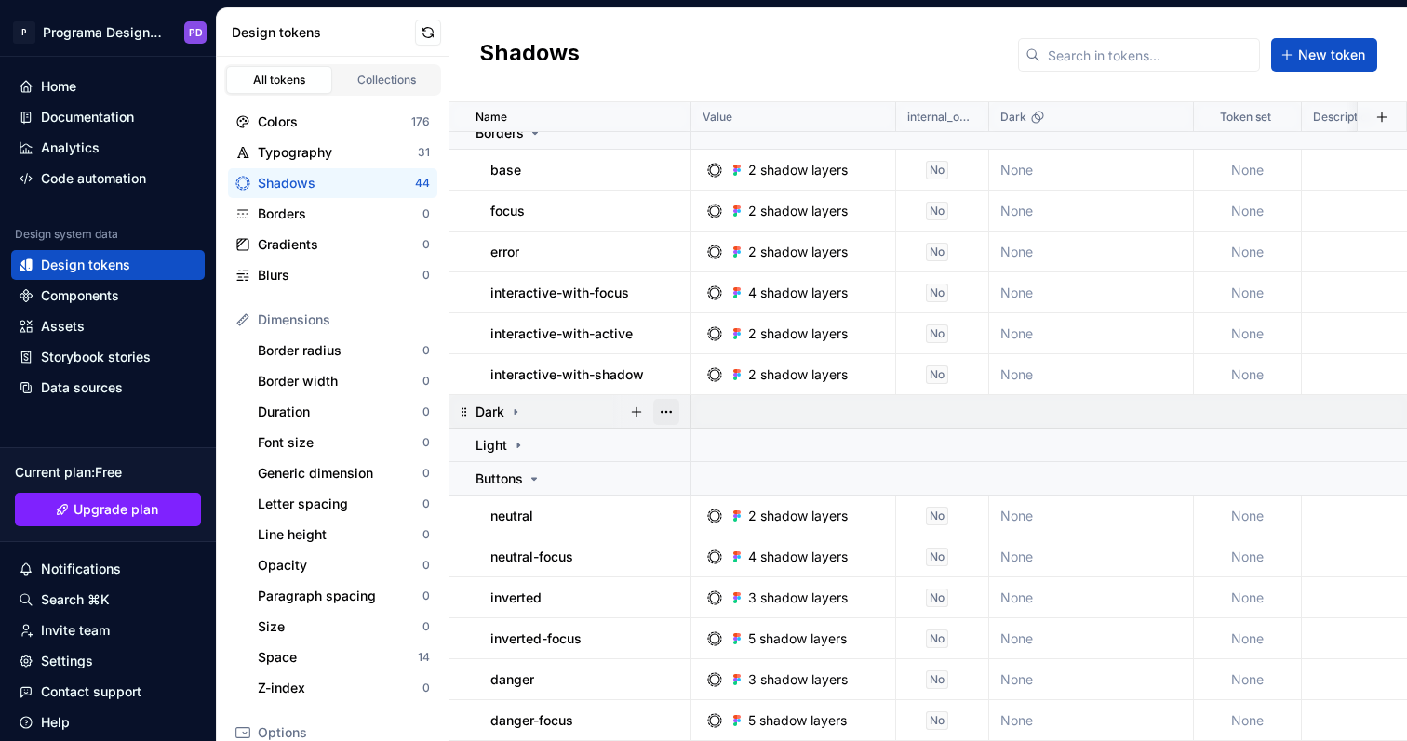
click at [674, 407] on button "button" at bounding box center [666, 412] width 26 height 26
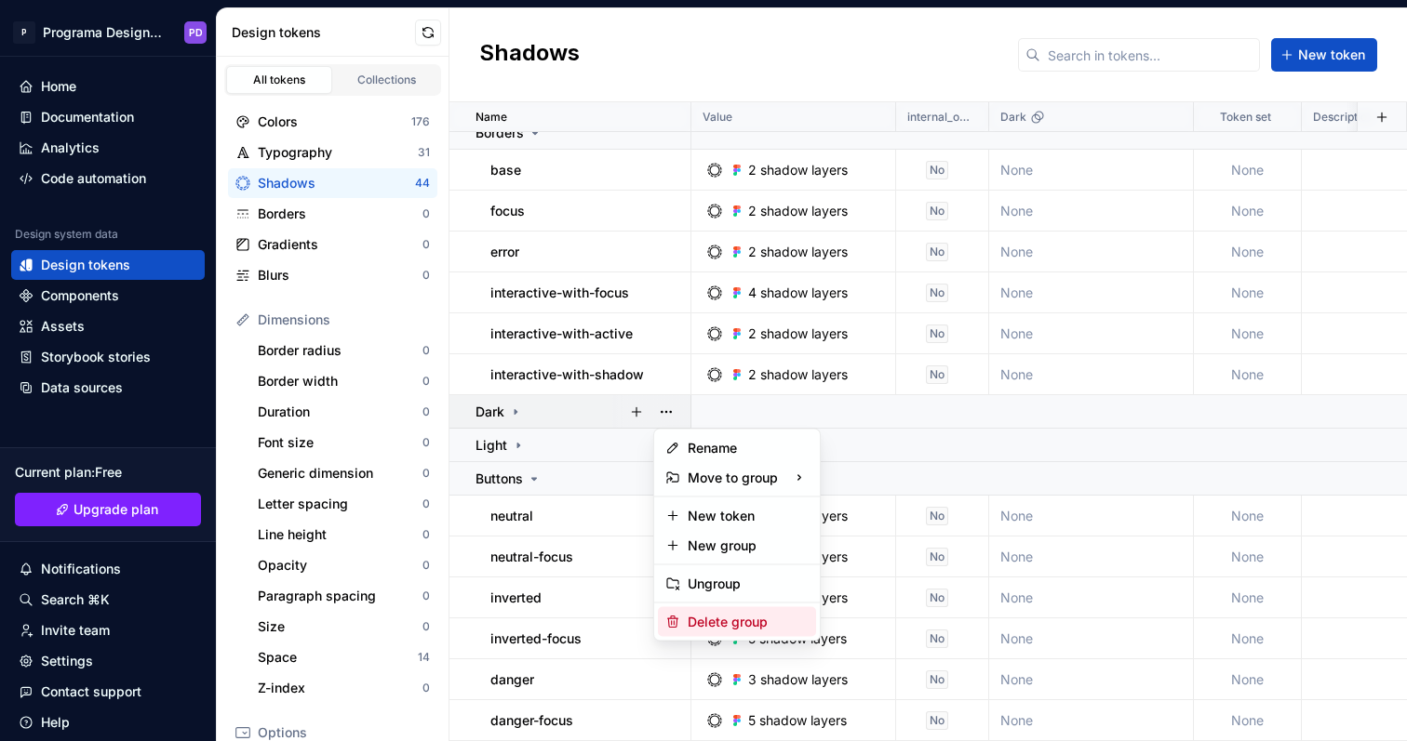
click at [710, 628] on div "Delete group" at bounding box center [748, 622] width 121 height 19
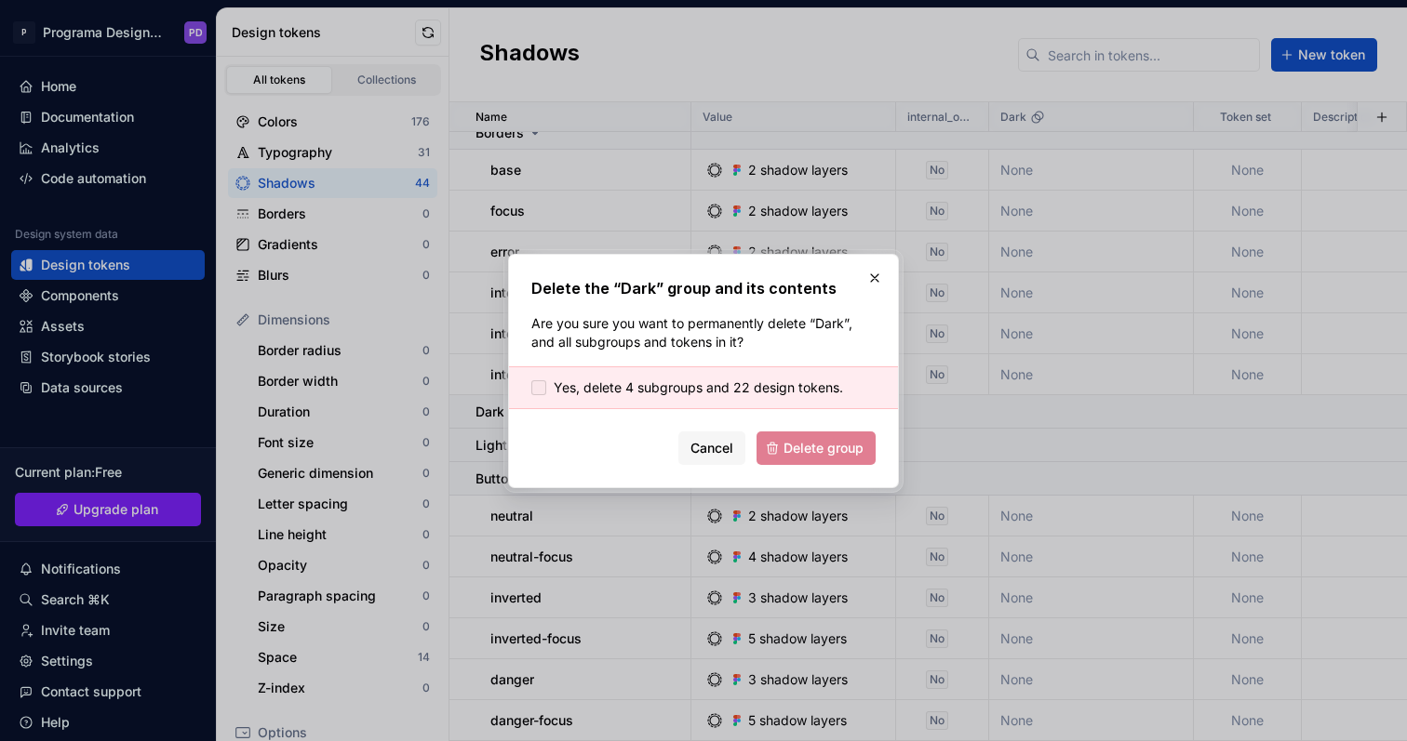
click at [751, 394] on span "Yes, delete 4 subgroups and 22 design tokens." at bounding box center [698, 388] width 289 height 19
click at [833, 453] on span "Delete group" at bounding box center [823, 448] width 80 height 19
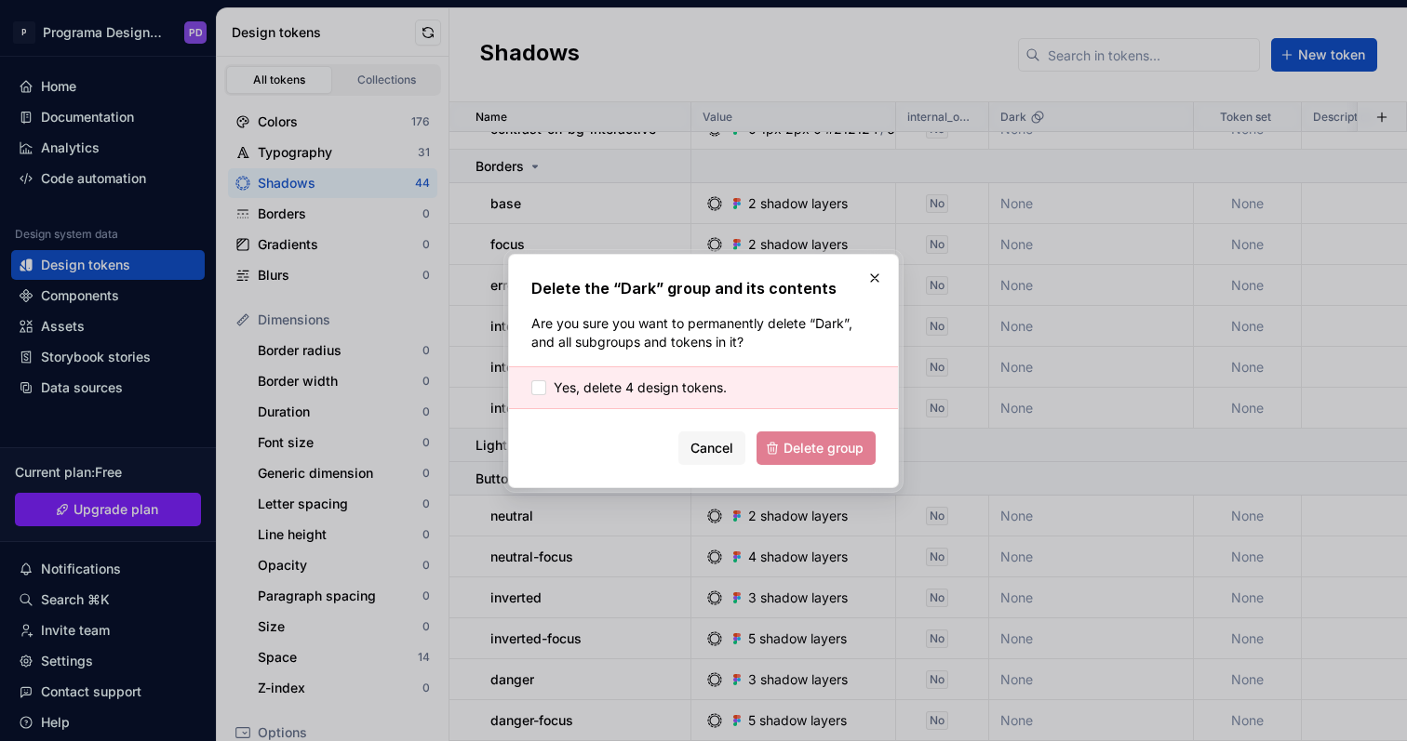
scroll to position [459, 0]
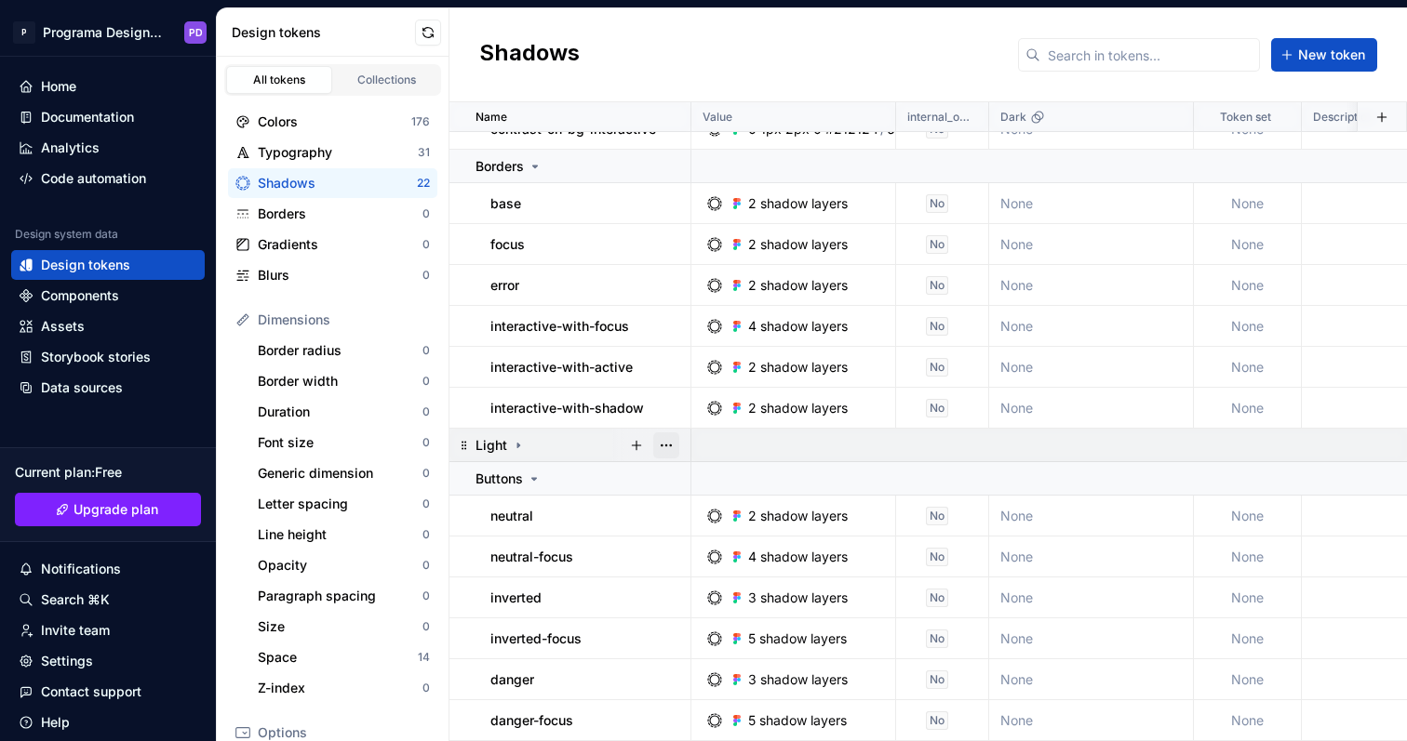
click at [672, 441] on button "button" at bounding box center [666, 446] width 26 height 26
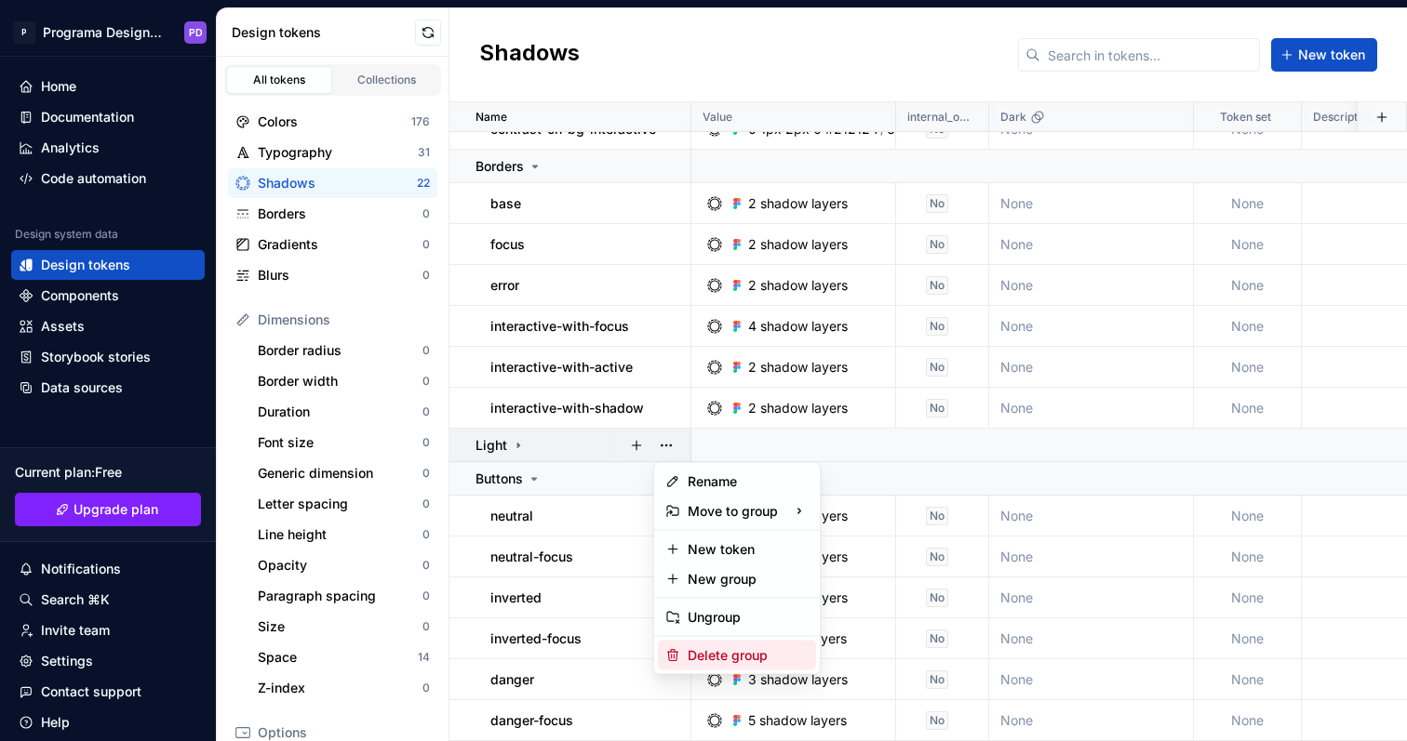
click at [789, 665] on div "Delete group" at bounding box center [737, 656] width 158 height 30
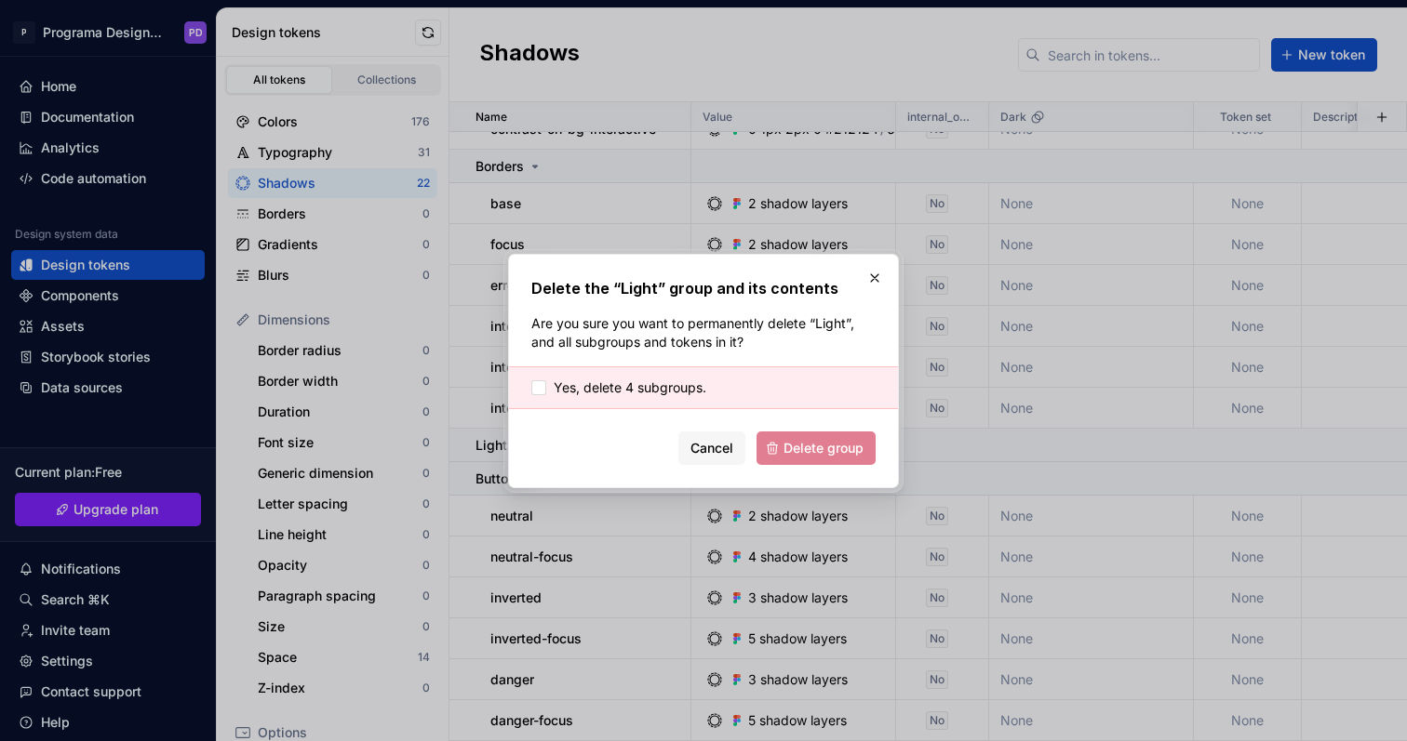
click at [616, 377] on div "Yes, delete 4 subgroups." at bounding box center [703, 388] width 389 height 43
click at [670, 387] on span "Yes, delete 4 subgroups." at bounding box center [630, 388] width 153 height 19
click at [805, 451] on span "Delete group" at bounding box center [823, 448] width 80 height 19
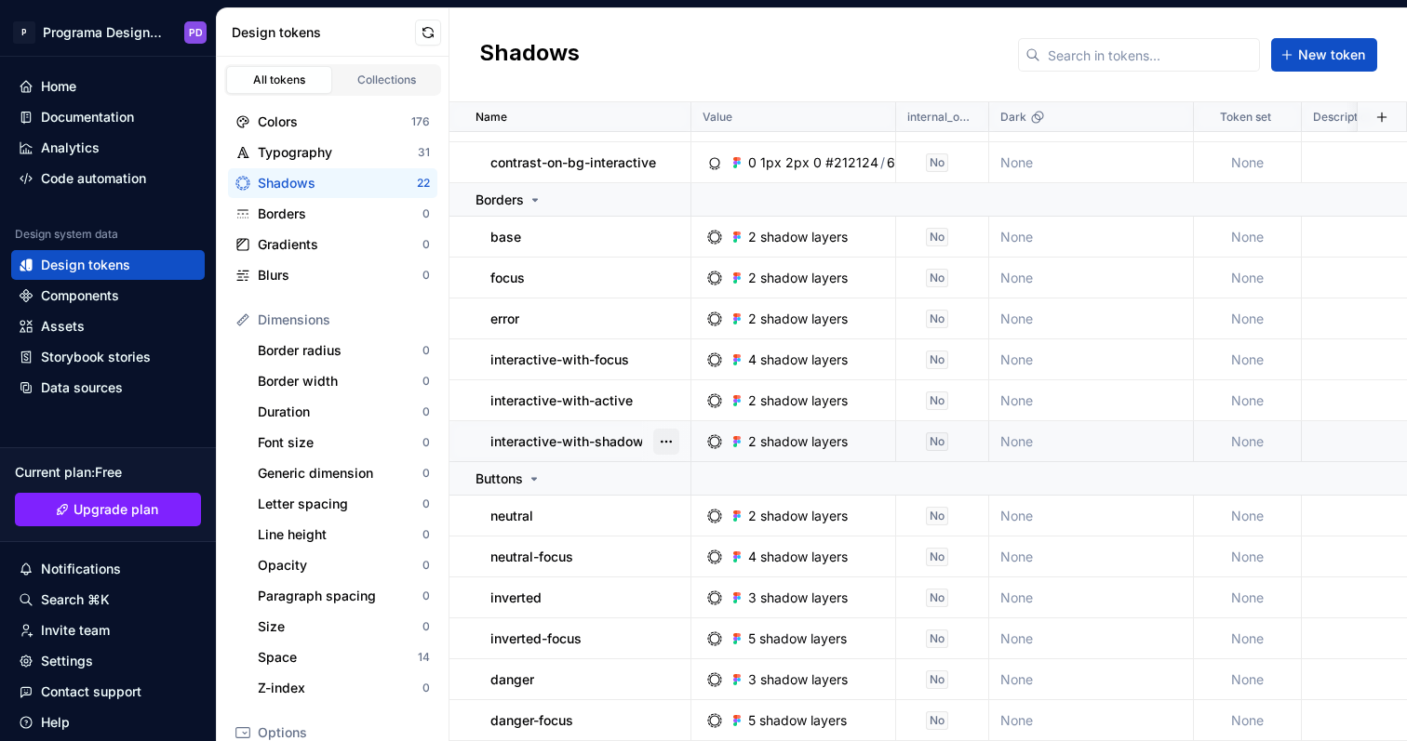
scroll to position [0, 0]
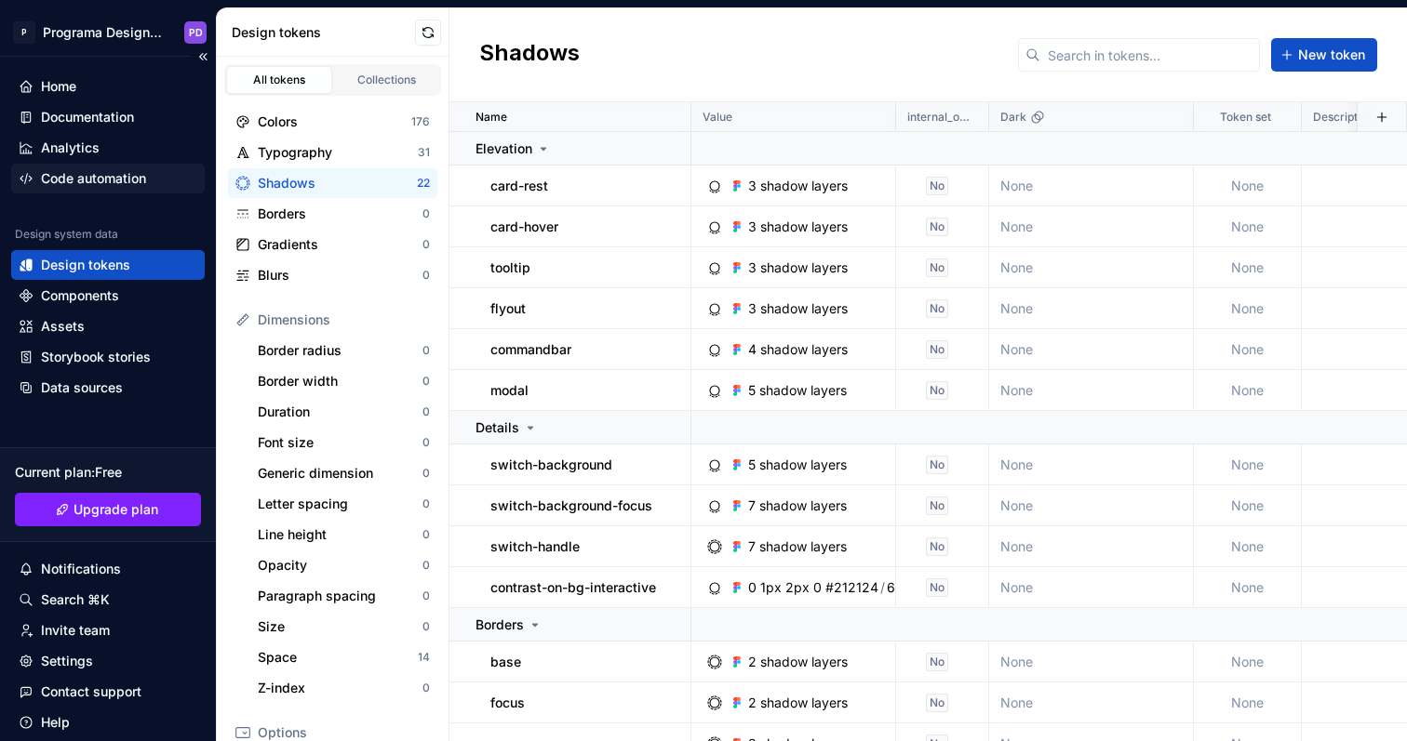
click at [38, 173] on div "Code automation" at bounding box center [108, 178] width 179 height 19
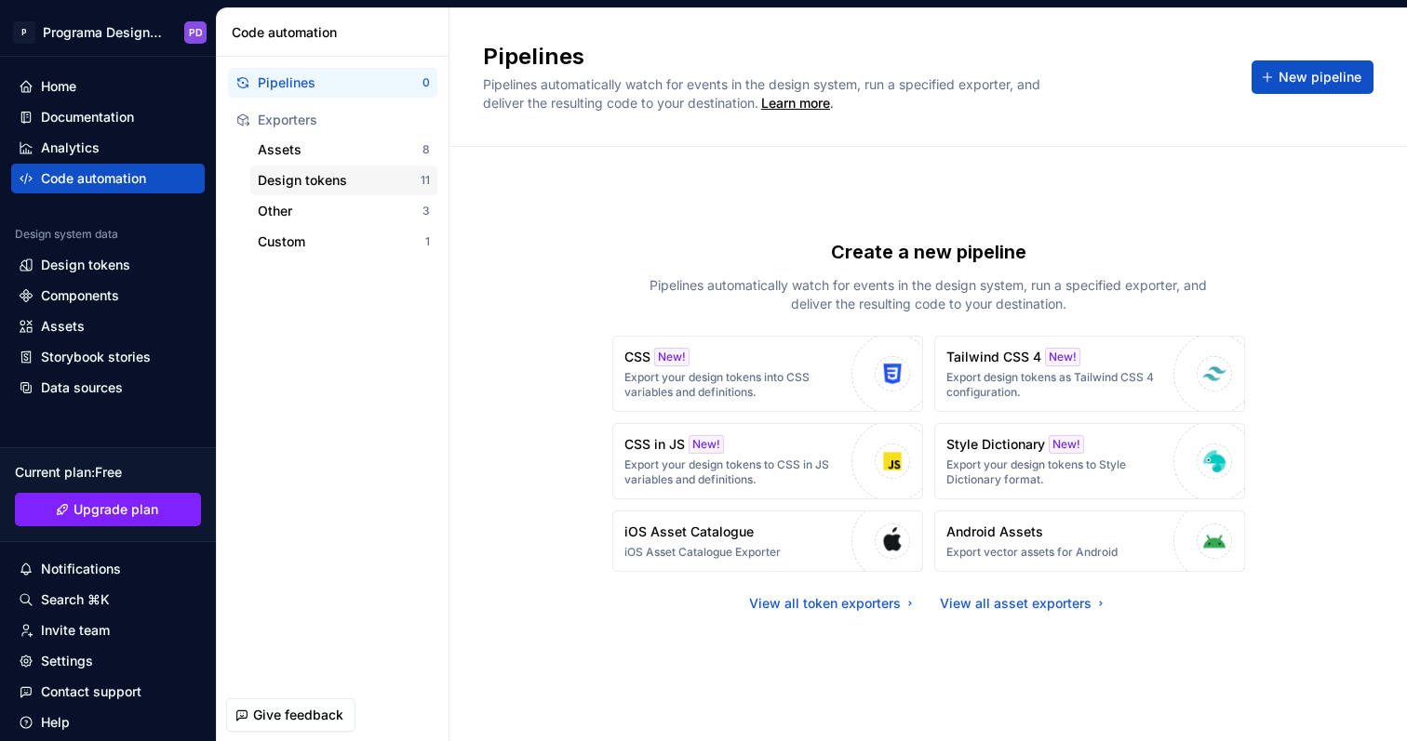
click at [379, 186] on div "Design tokens" at bounding box center [339, 180] width 163 height 19
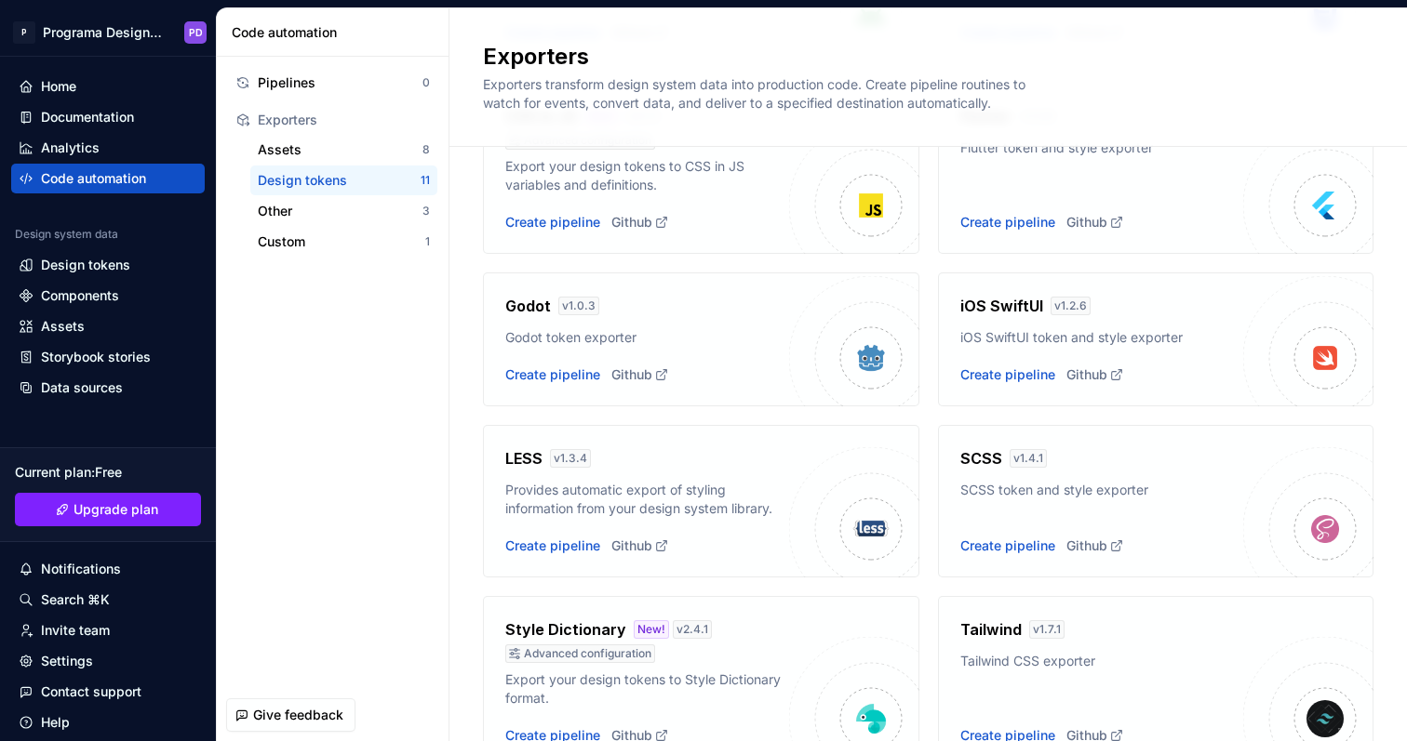
scroll to position [619, 0]
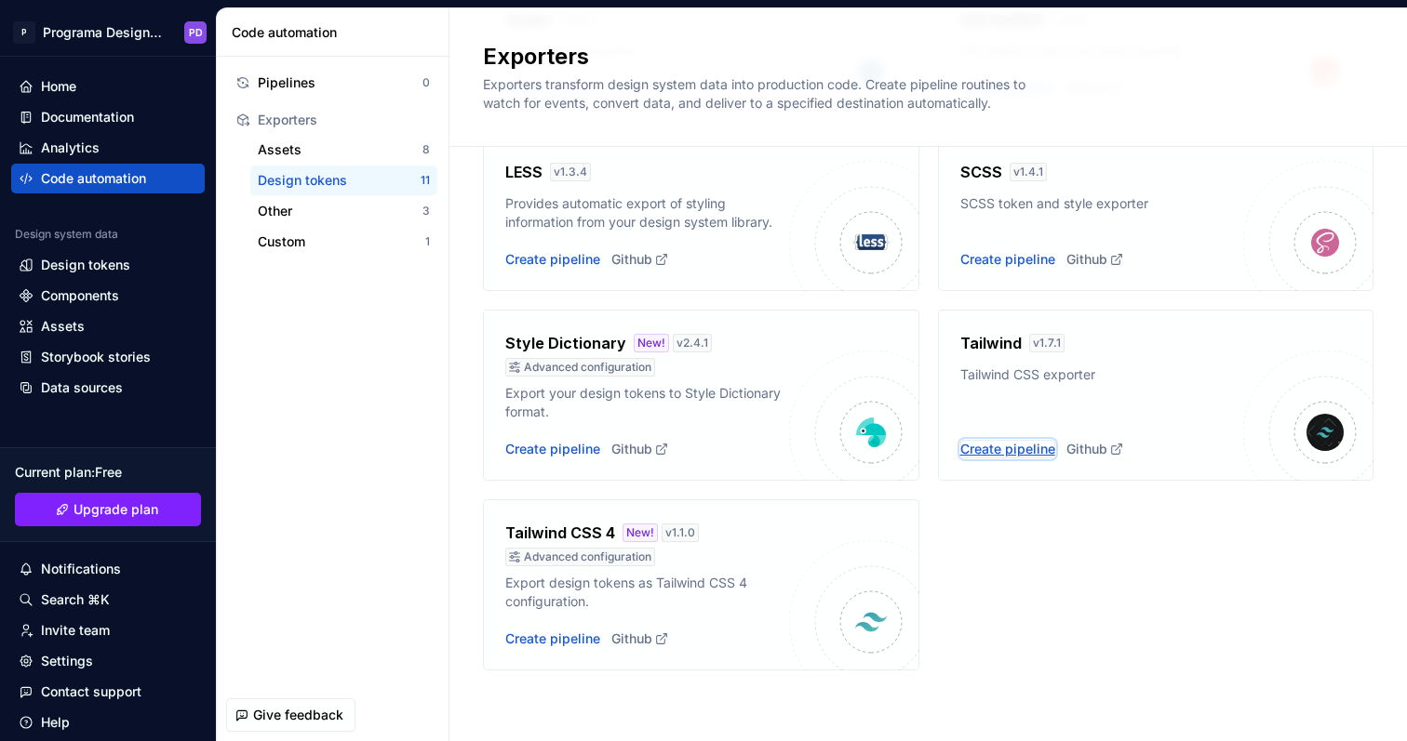
click at [1019, 446] on div "Create pipeline" at bounding box center [1007, 449] width 95 height 19
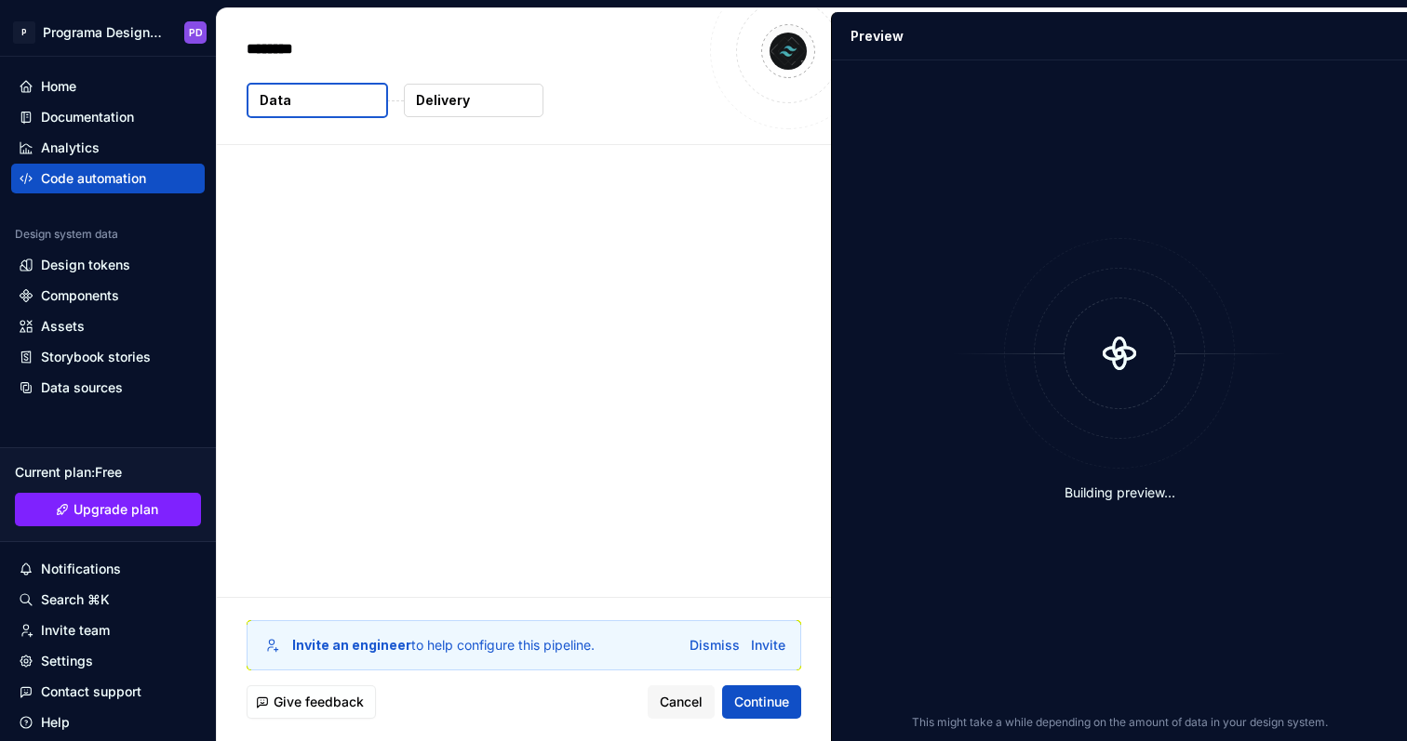
type textarea "*"
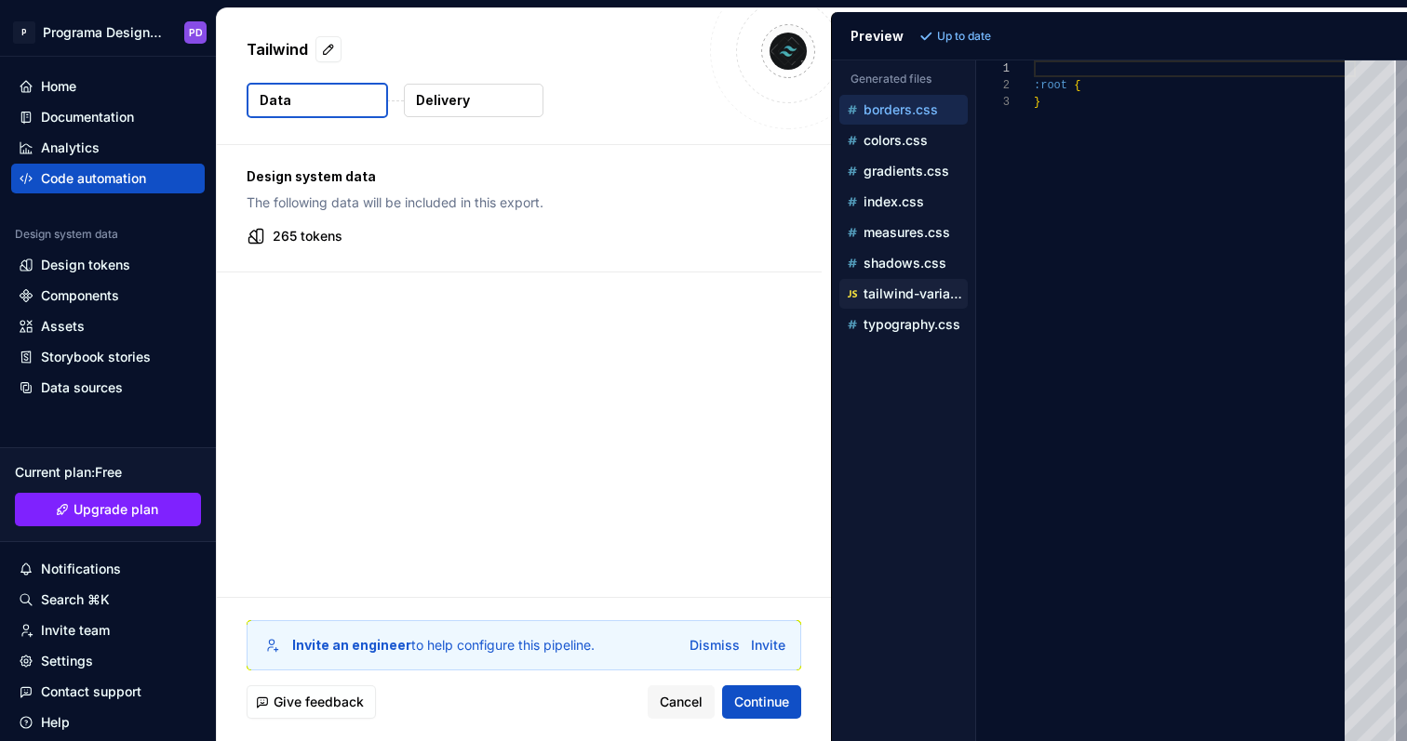
click at [924, 285] on div "tailwind-variables.js" at bounding box center [905, 294] width 125 height 19
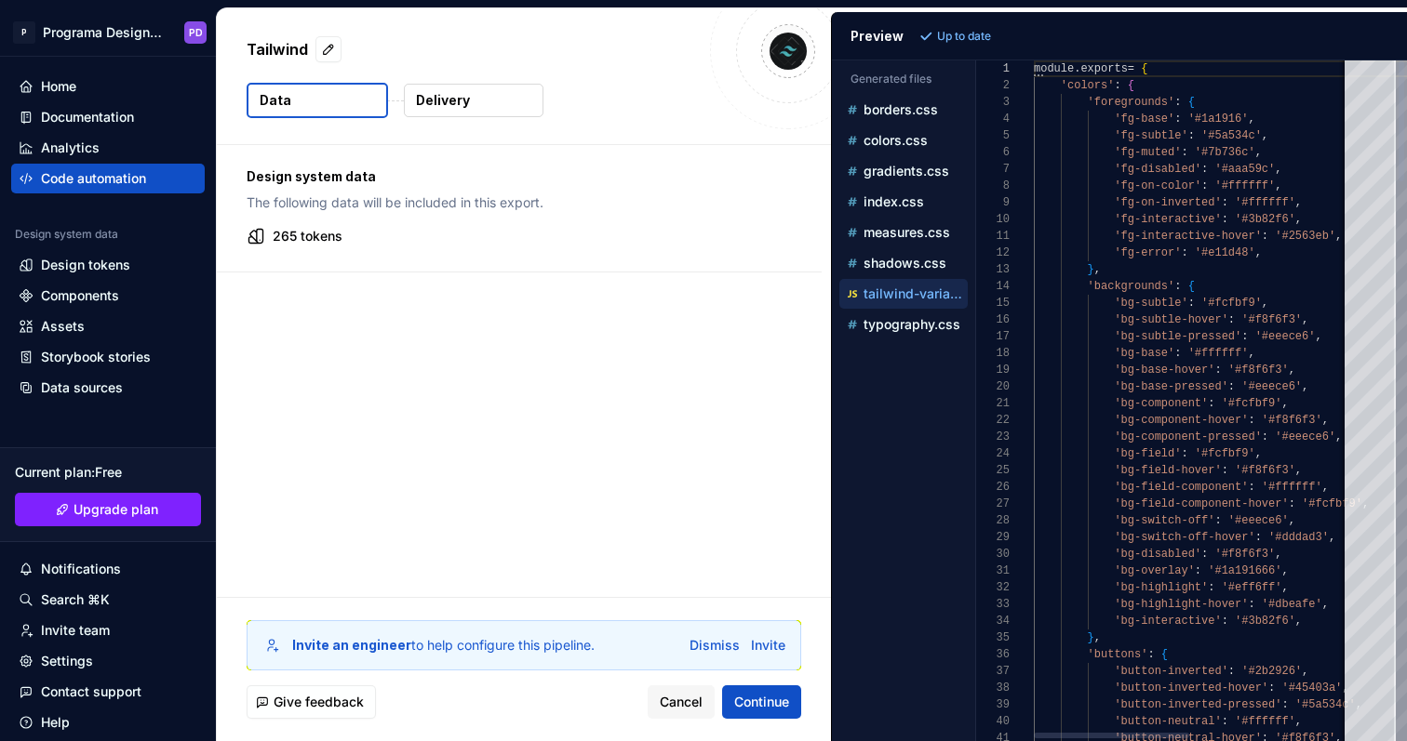
scroll to position [33, 67]
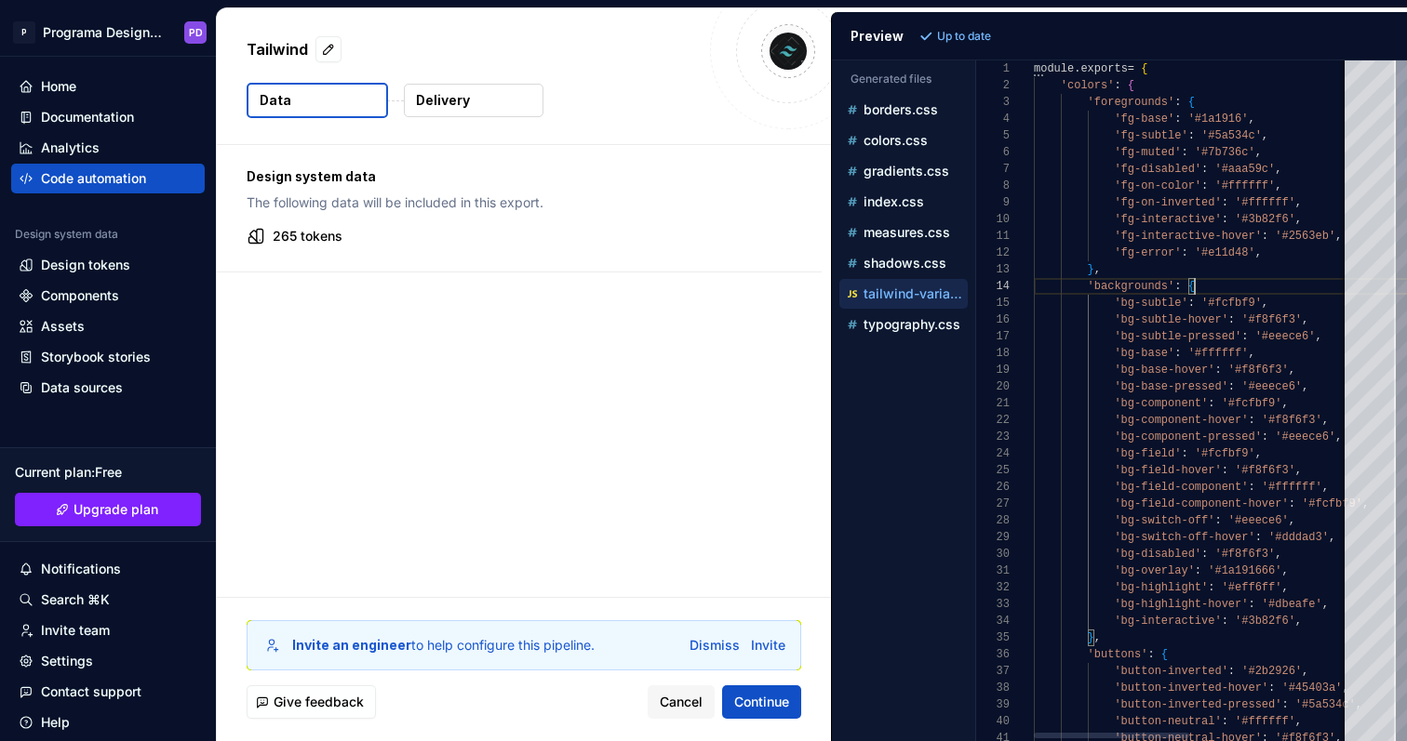
scroll to position [50, 161]
click at [927, 239] on p "measures.css" at bounding box center [906, 232] width 87 height 15
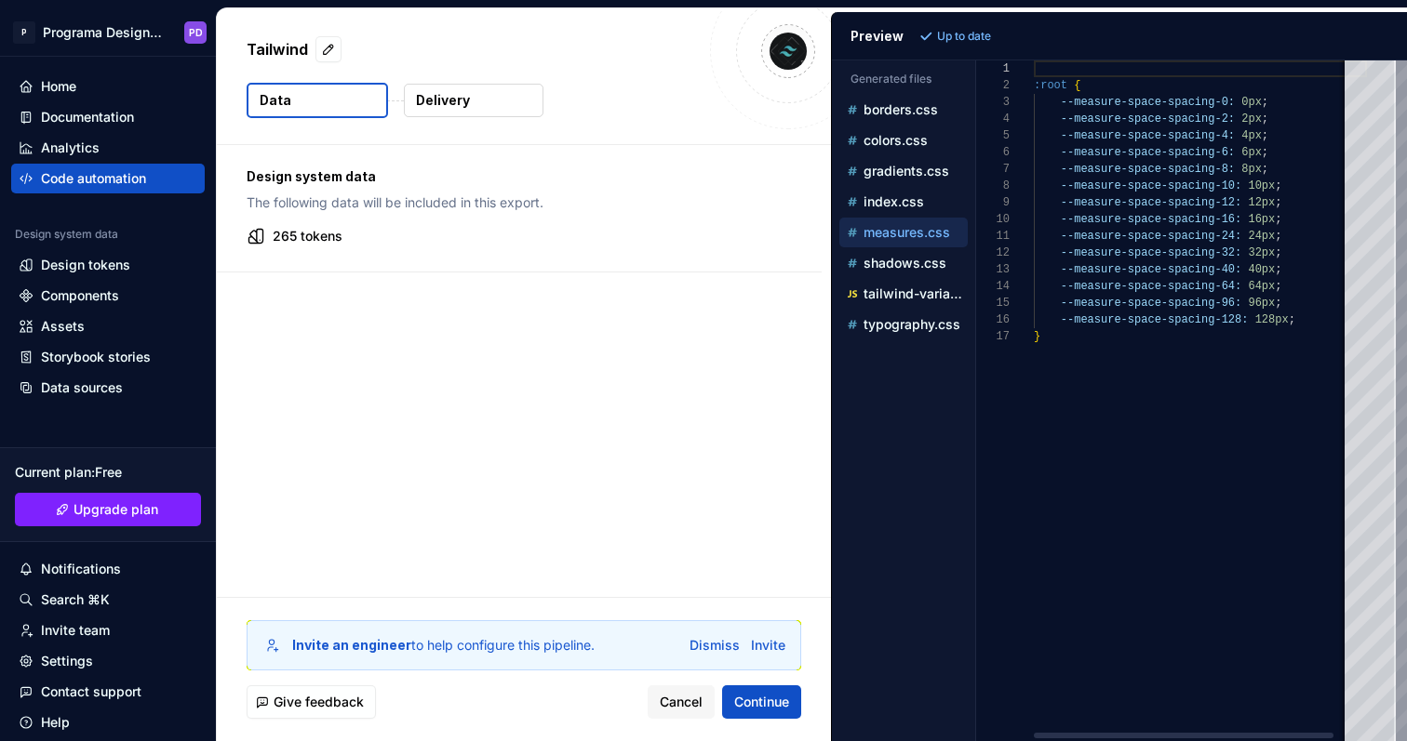
scroll to position [0, 0]
click at [927, 239] on p "measures.css" at bounding box center [906, 232] width 87 height 15
click at [888, 258] on p "shadows.css" at bounding box center [904, 263] width 83 height 15
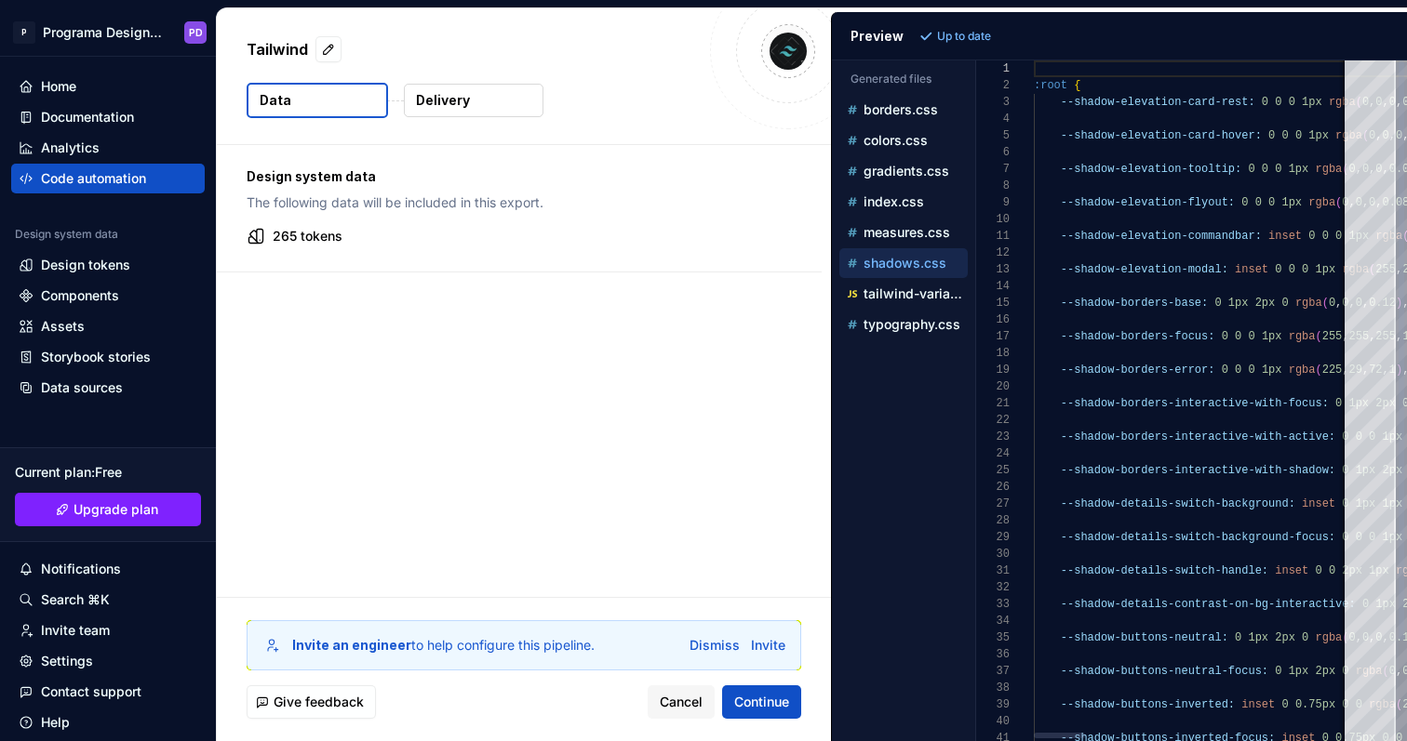
click at [888, 258] on p "shadows.css" at bounding box center [904, 263] width 83 height 15
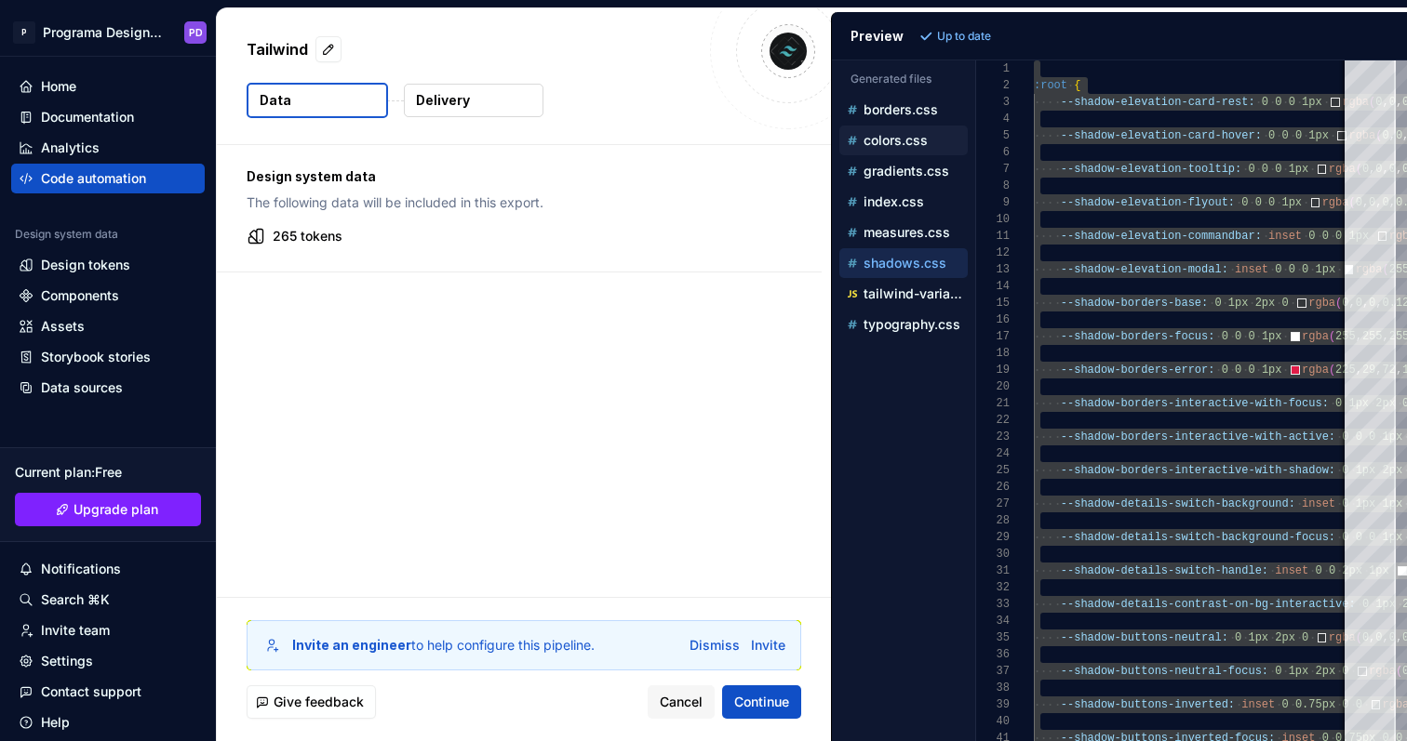
click at [914, 146] on p "colors.css" at bounding box center [895, 140] width 64 height 15
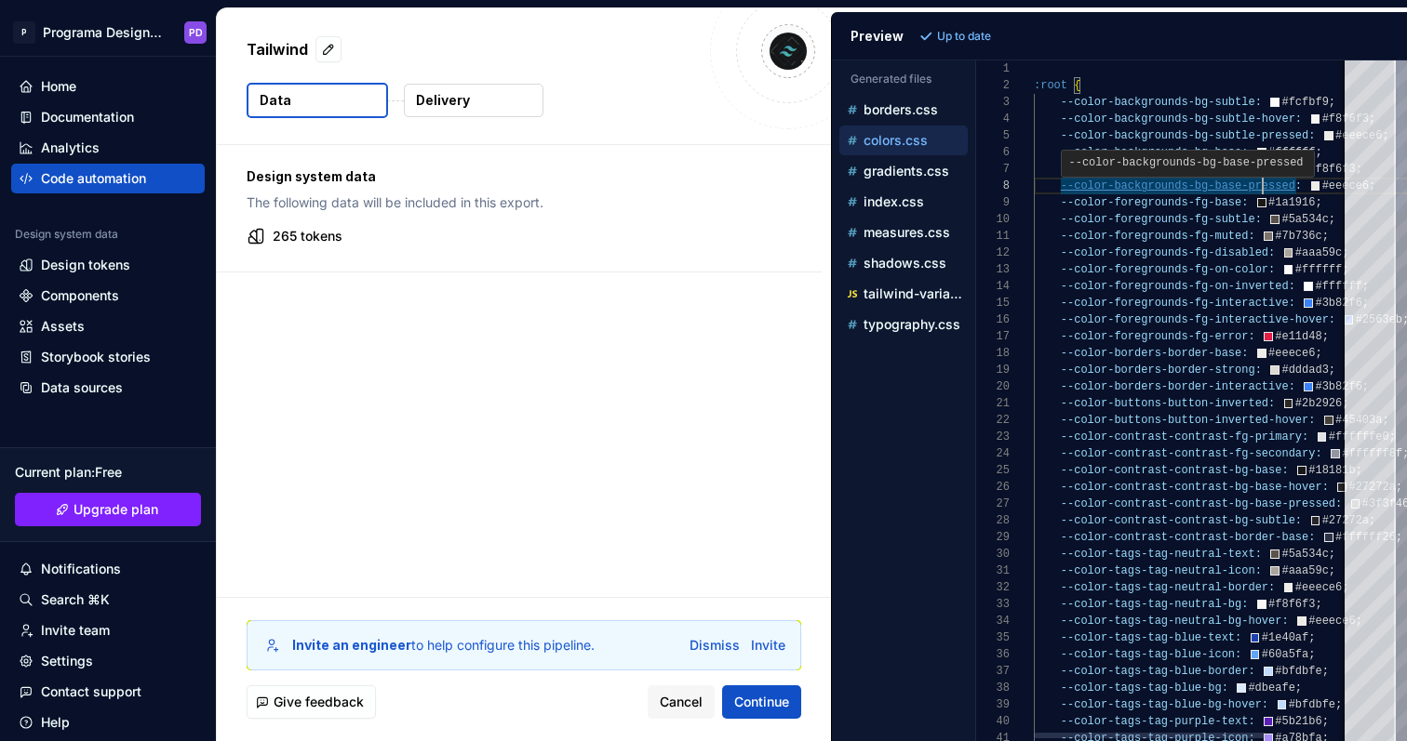
type textarea "**********"
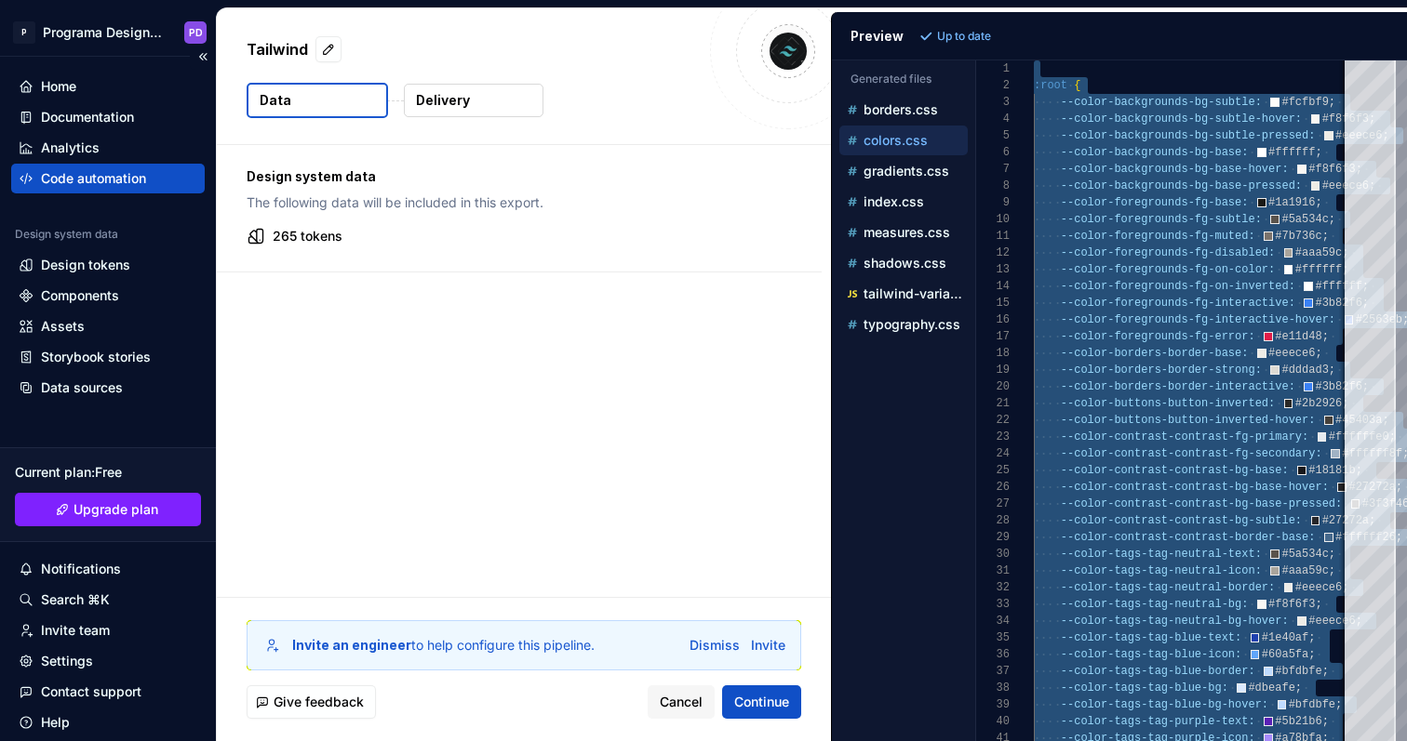
click at [146, 183] on div "Code automation" at bounding box center [93, 178] width 105 height 19
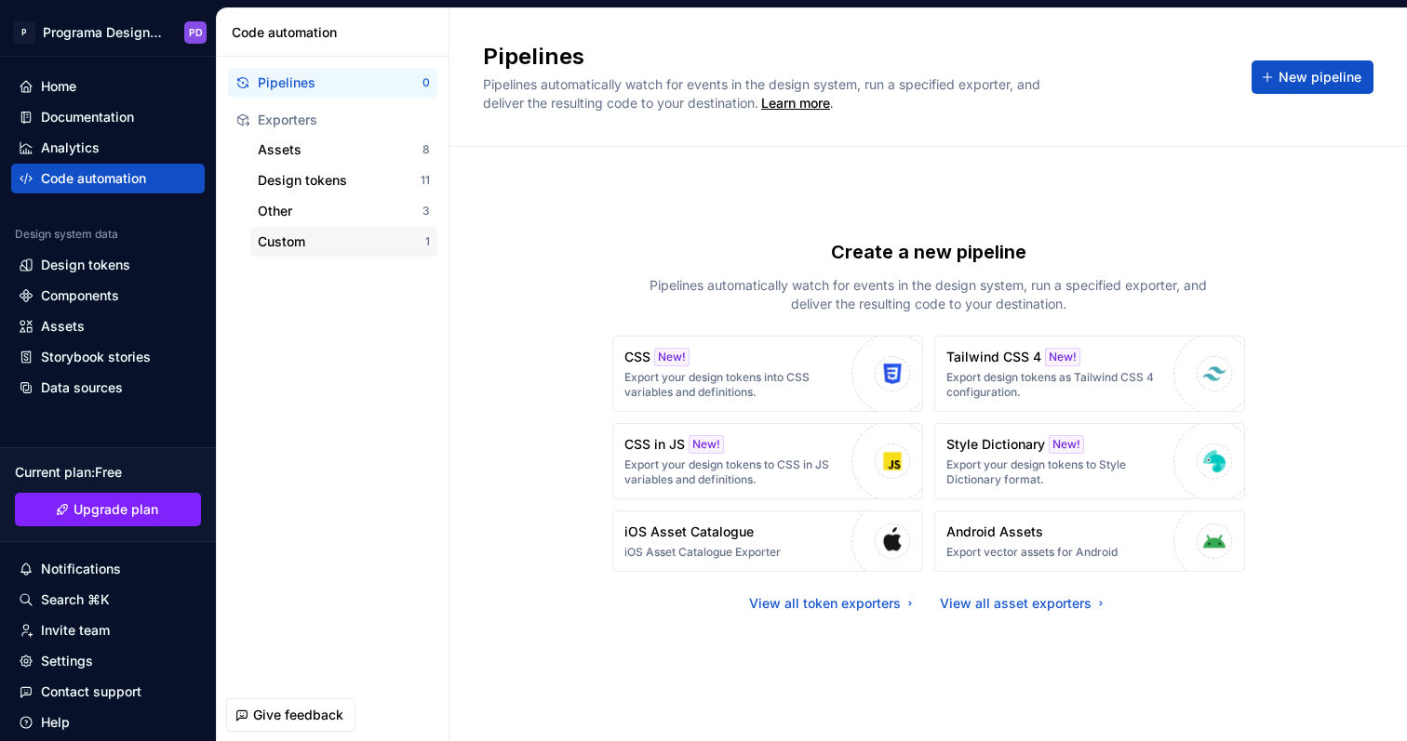
click at [367, 246] on div "Custom" at bounding box center [341, 242] width 167 height 19
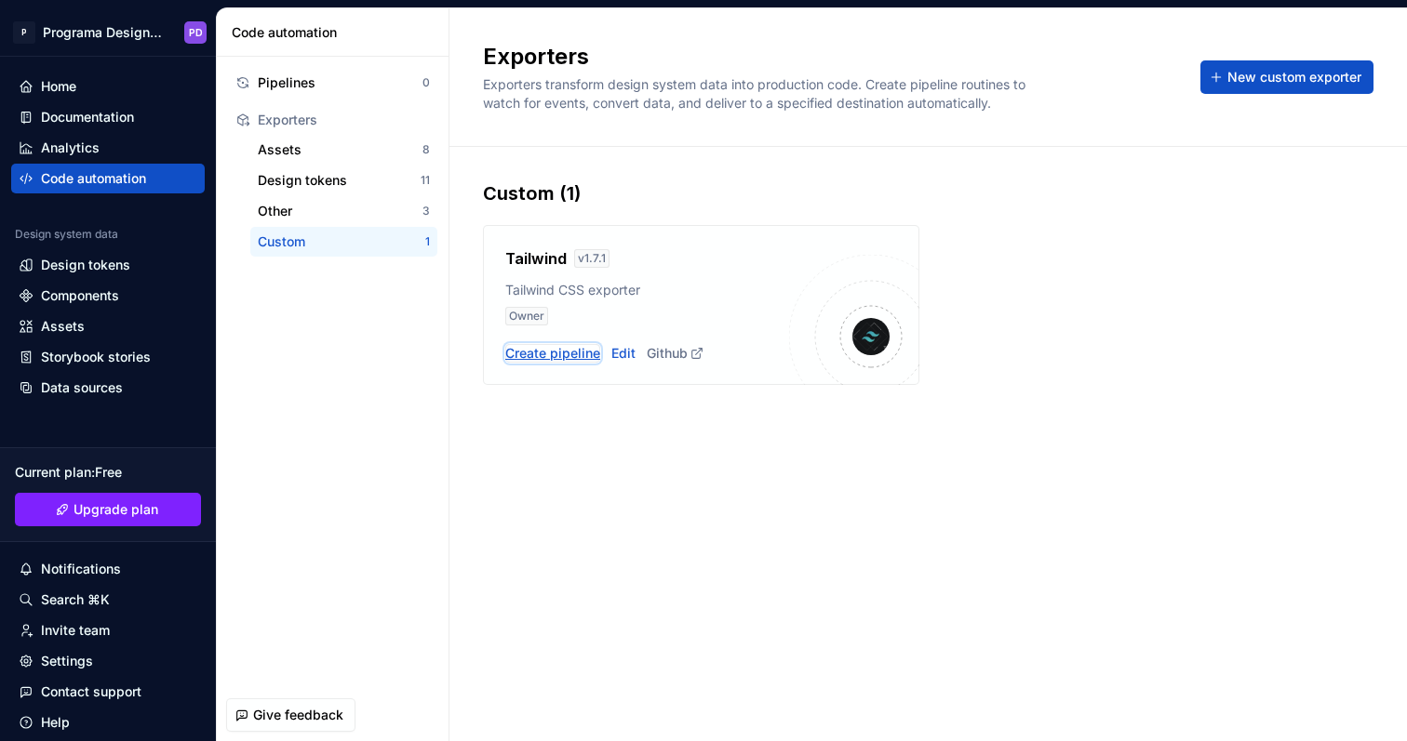
click at [527, 346] on div "Create pipeline" at bounding box center [552, 353] width 95 height 19
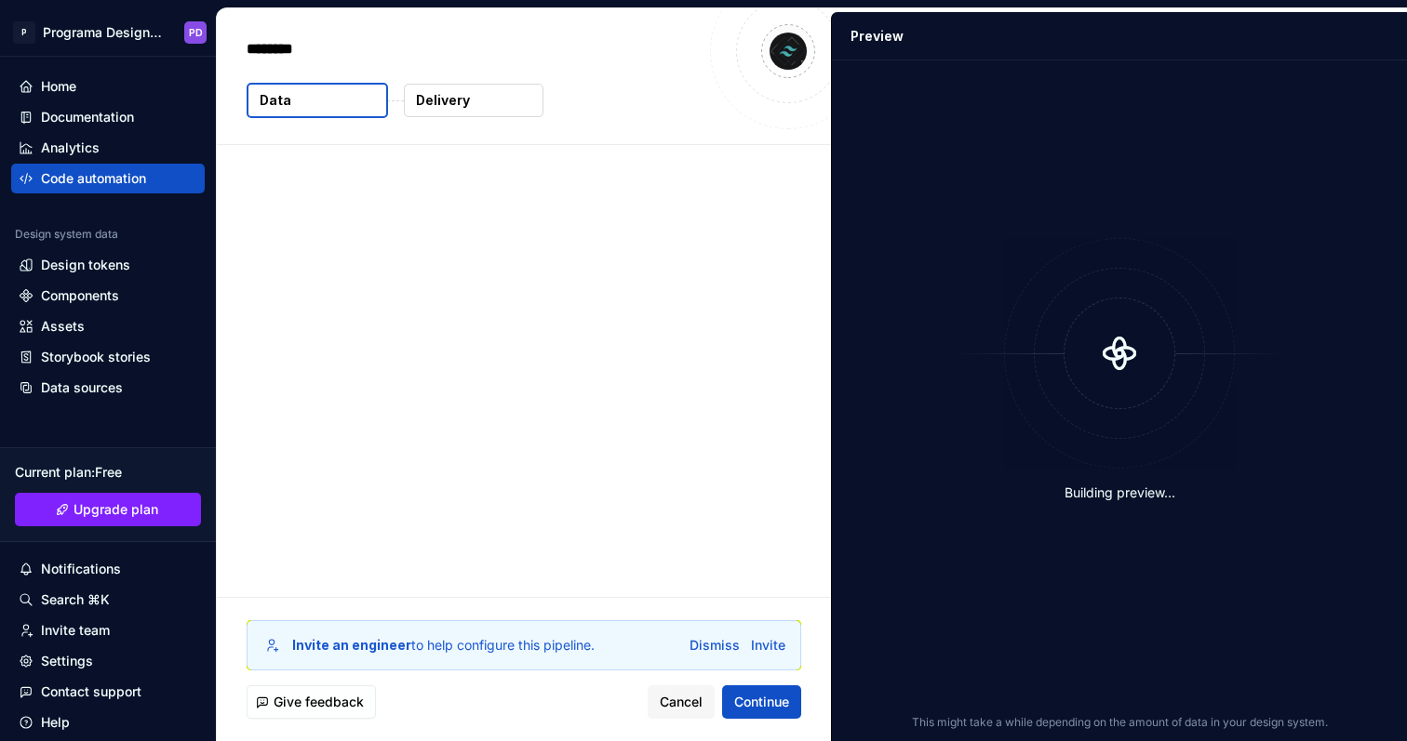
type textarea "*"
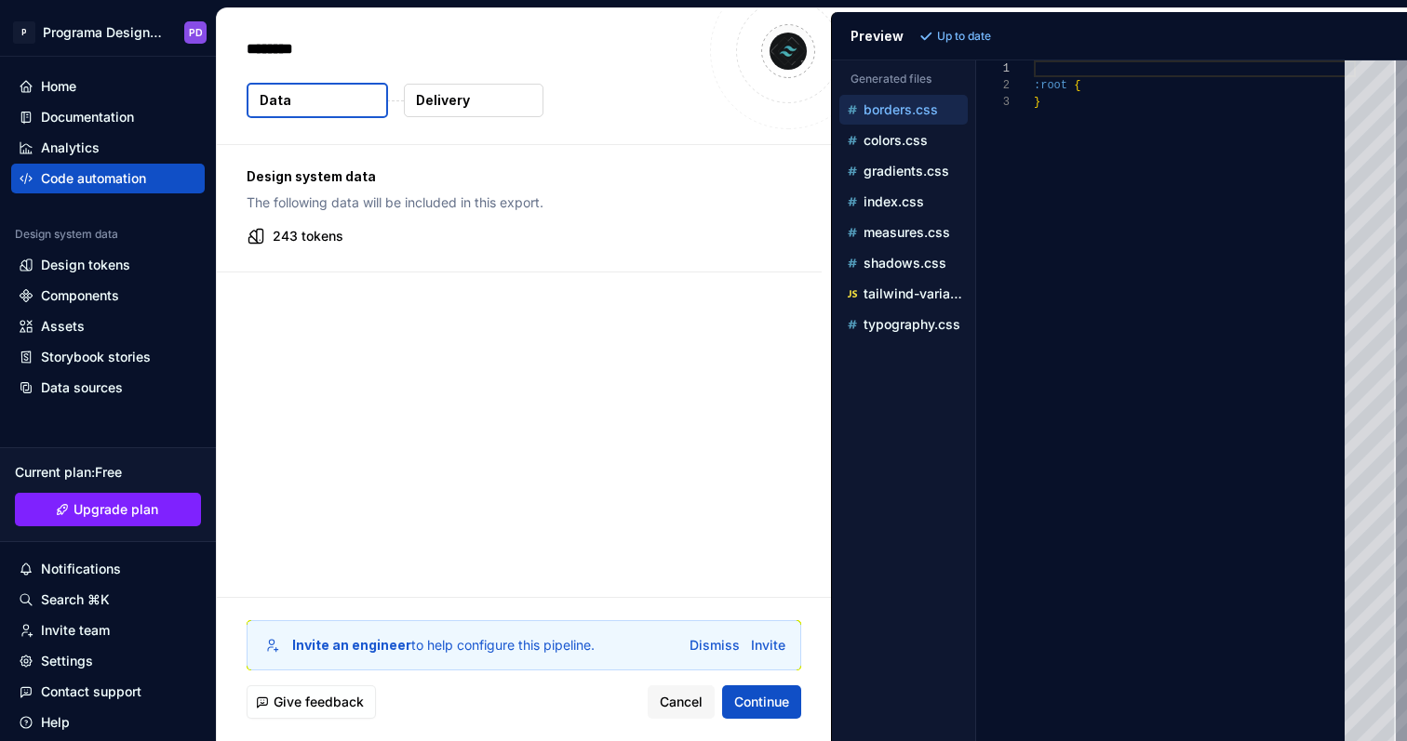
click at [916, 247] on ul "borders.css colors.css gradients.css index.css measures.css shadows.css tailwin…" at bounding box center [900, 217] width 136 height 245
click at [917, 261] on p "shadows.css" at bounding box center [904, 263] width 83 height 15
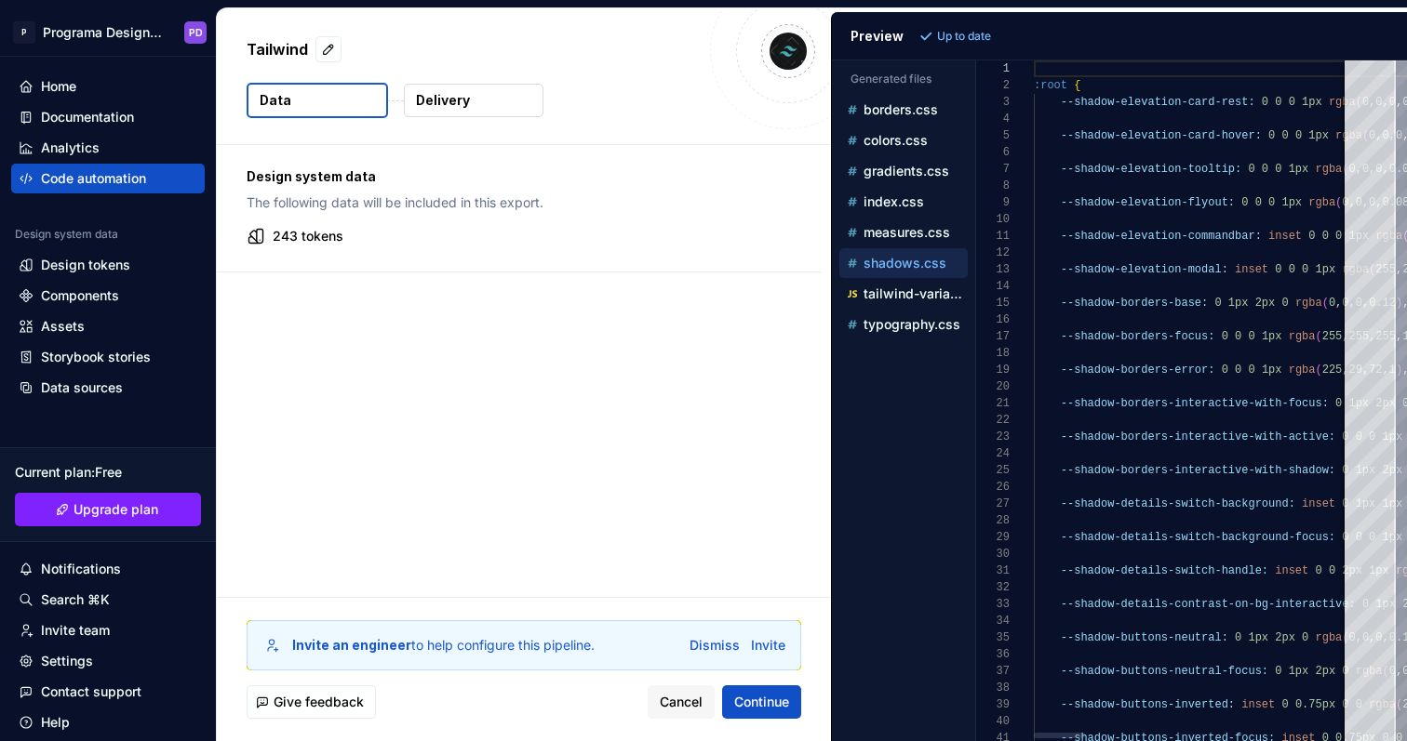
scroll to position [100, 121]
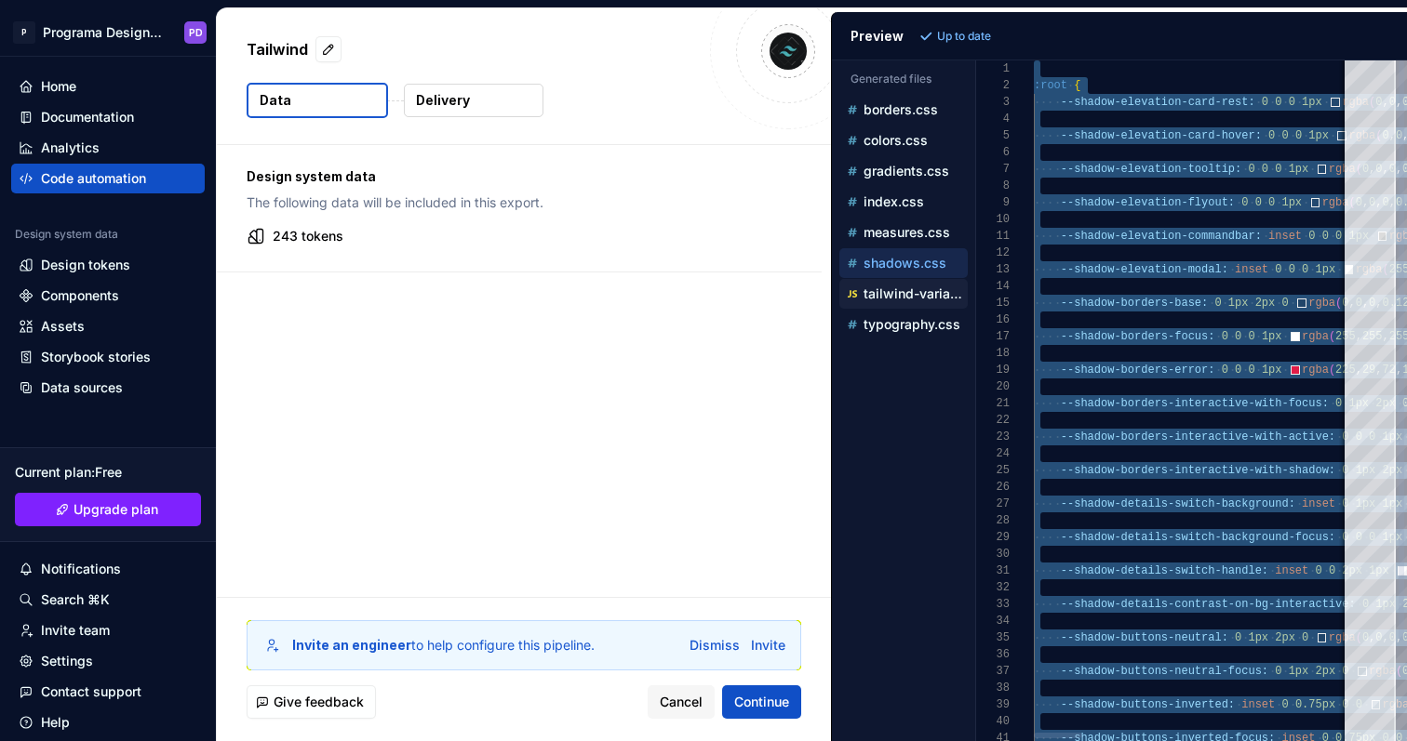
click at [924, 299] on p "tailwind-variables.js" at bounding box center [915, 294] width 104 height 15
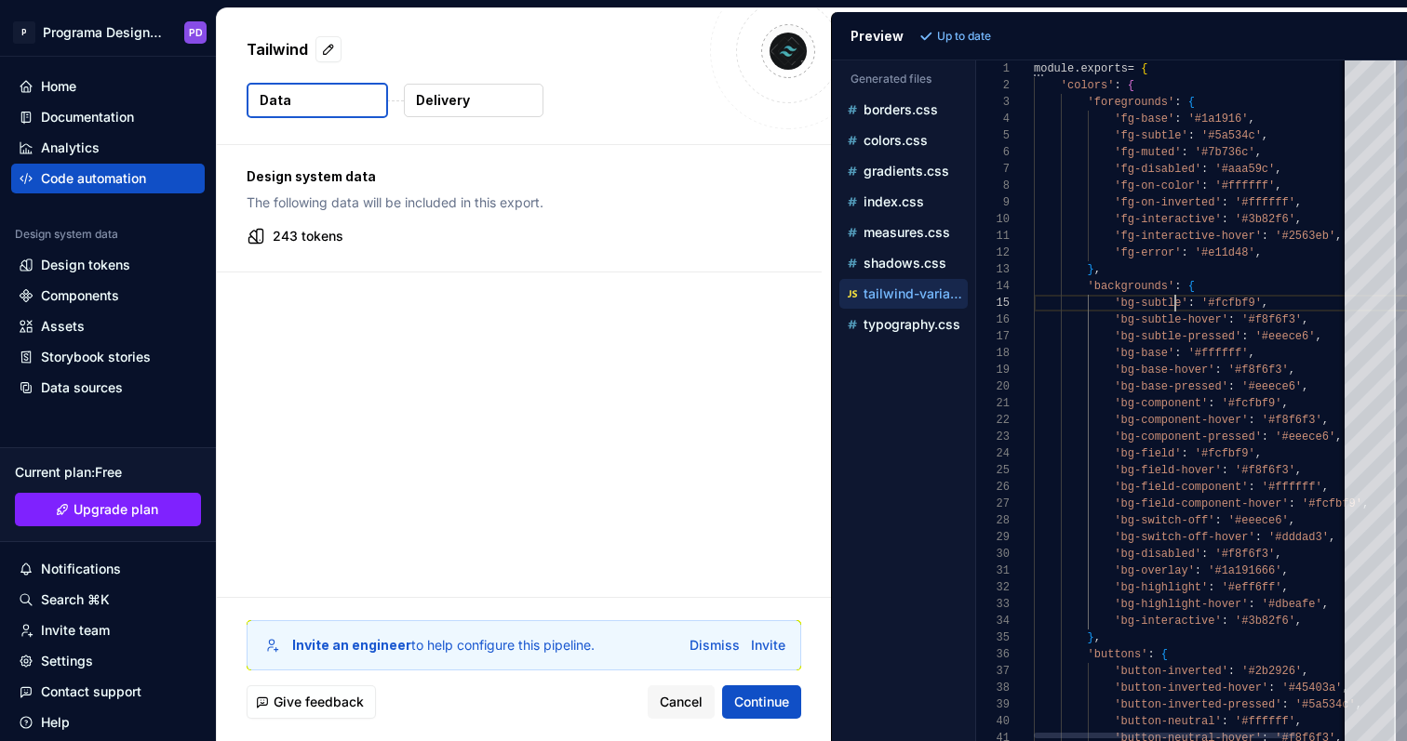
scroll to position [67, 141]
type textarea "**********"
